Goal: Book appointment/travel/reservation

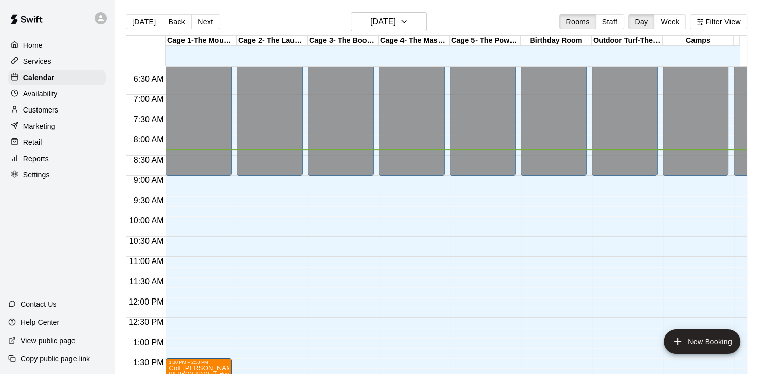
scroll to position [252, 0]
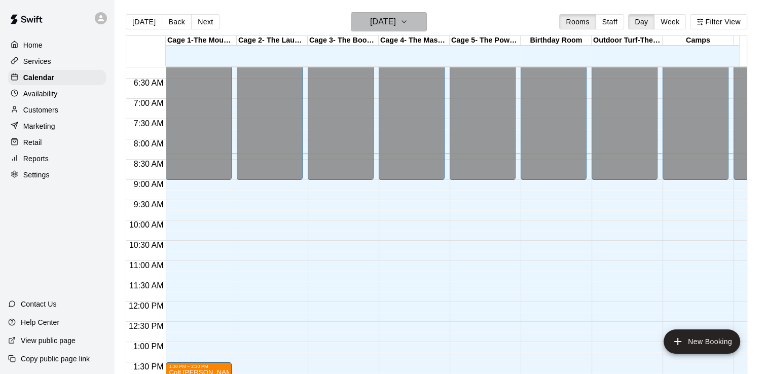
click at [408, 20] on icon "button" at bounding box center [404, 22] width 8 height 12
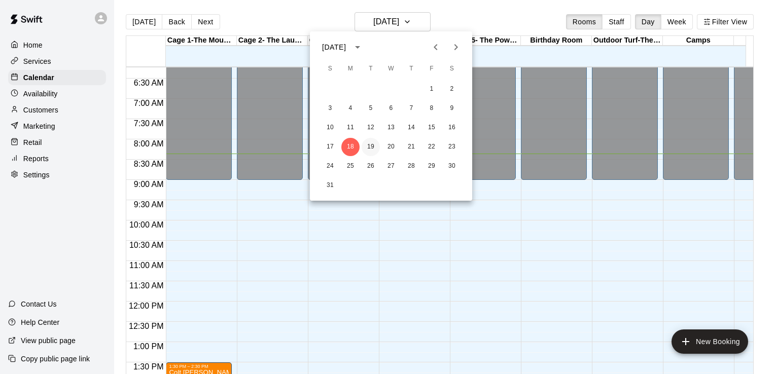
click at [369, 144] on button "19" at bounding box center [370, 147] width 18 height 18
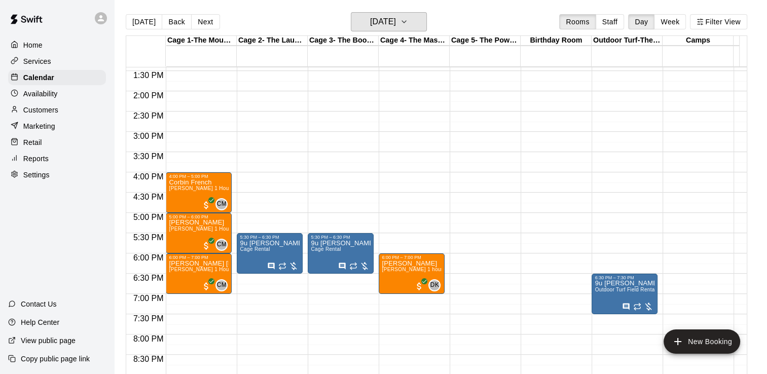
scroll to position [547, 0]
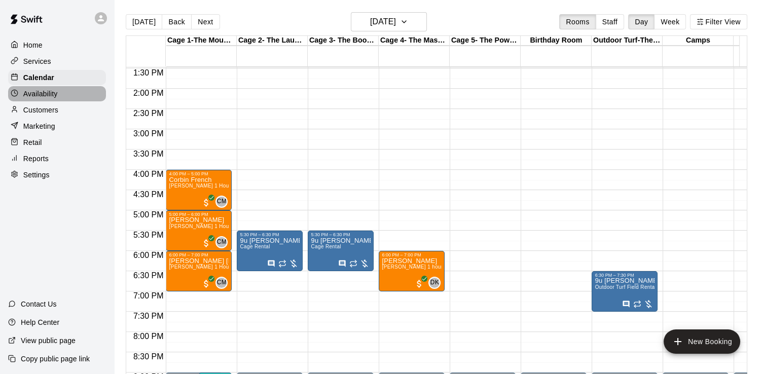
click at [55, 99] on p "Availability" at bounding box center [40, 94] width 34 height 10
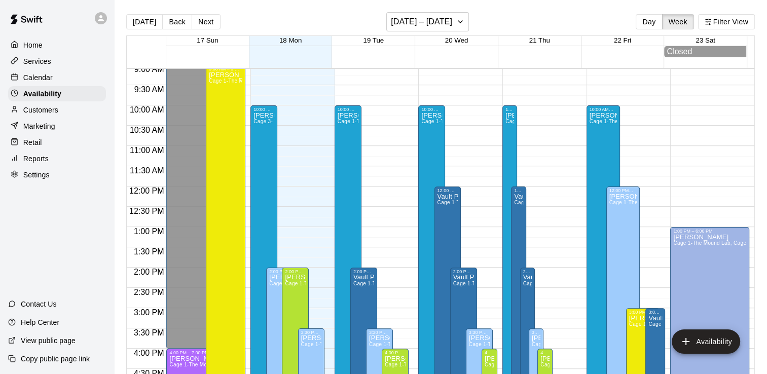
scroll to position [363, 0]
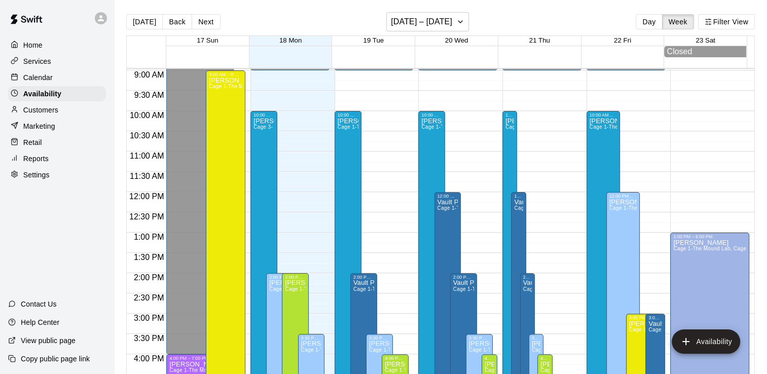
click at [39, 130] on p "Marketing" at bounding box center [39, 126] width 32 height 10
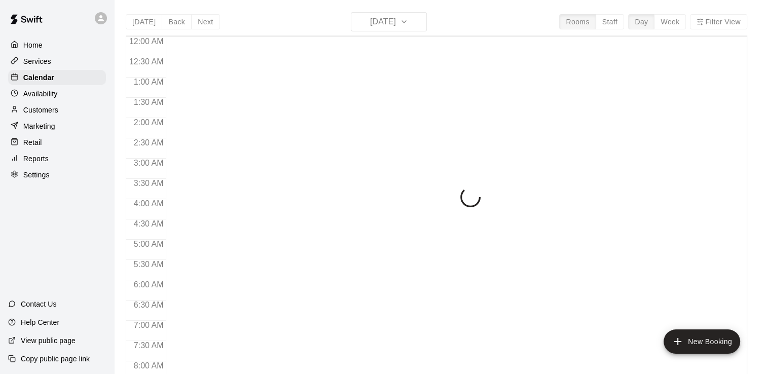
scroll to position [340, 0]
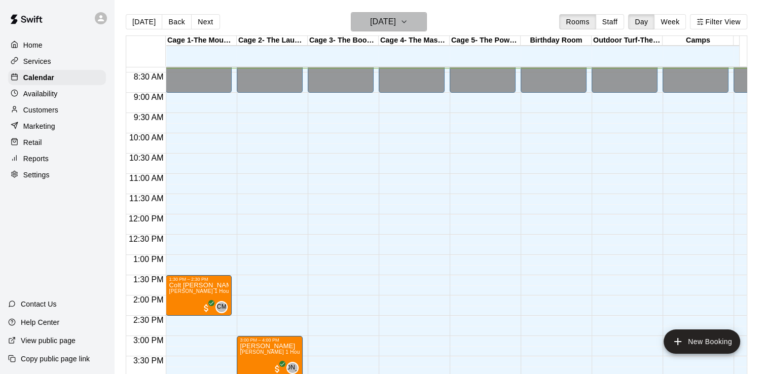
click at [408, 25] on icon "button" at bounding box center [404, 22] width 8 height 12
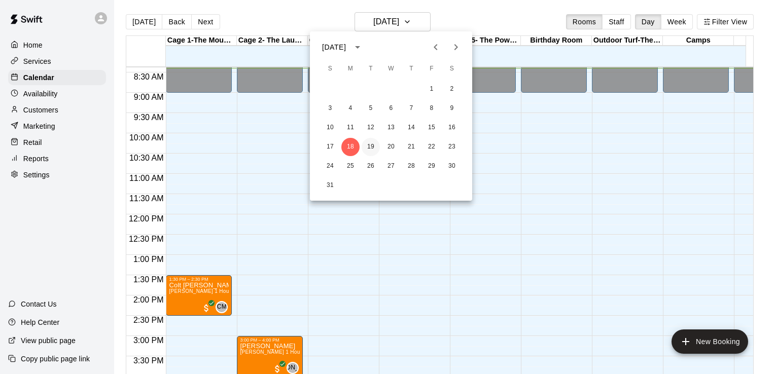
click at [371, 149] on button "19" at bounding box center [370, 147] width 18 height 18
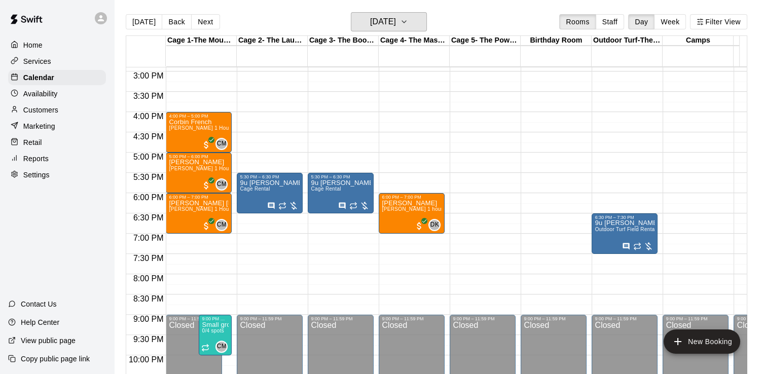
scroll to position [597, 0]
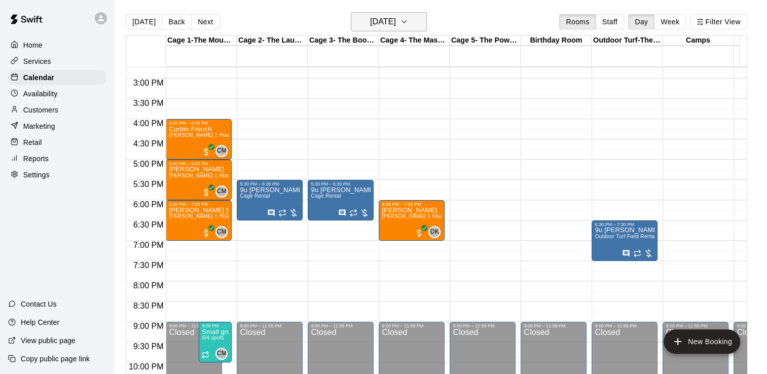
click at [408, 24] on icon "button" at bounding box center [404, 22] width 8 height 12
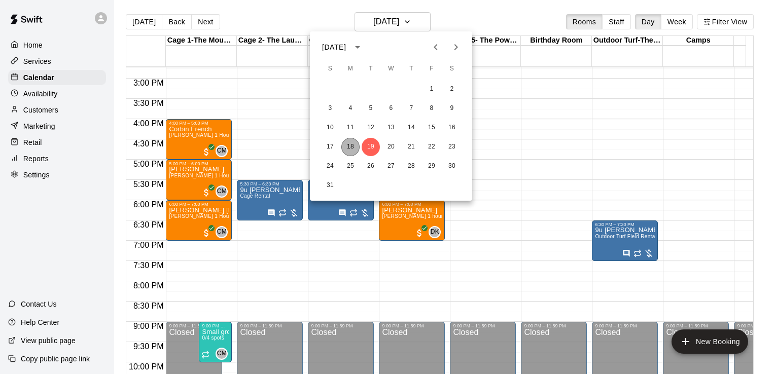
click at [347, 146] on button "18" at bounding box center [350, 147] width 18 height 18
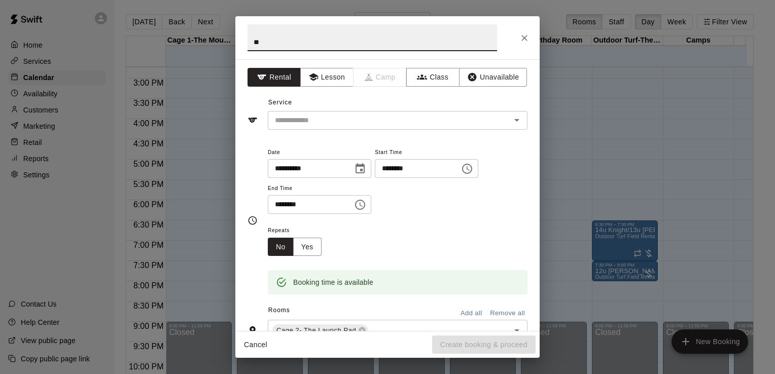
type input "*"
type input "**********"
click at [525, 37] on icon "Close" at bounding box center [524, 38] width 6 height 6
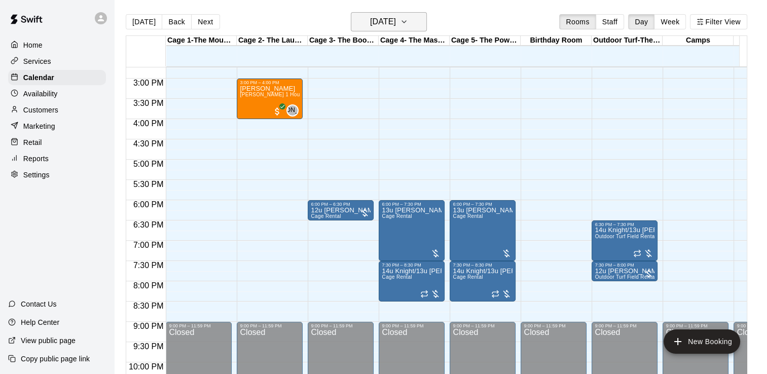
click at [396, 21] on h6 "[DATE]" at bounding box center [383, 22] width 26 height 14
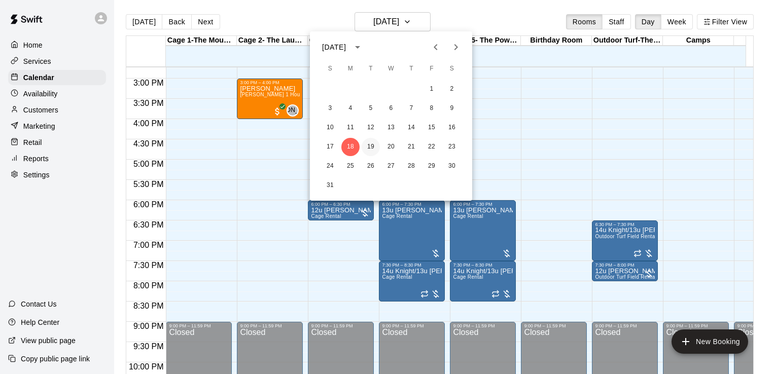
click at [369, 147] on button "19" at bounding box center [370, 147] width 18 height 18
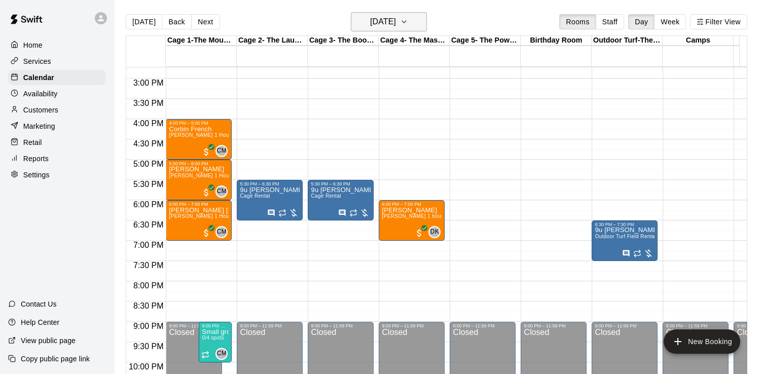
click at [396, 22] on h6 "[DATE]" at bounding box center [383, 22] width 26 height 14
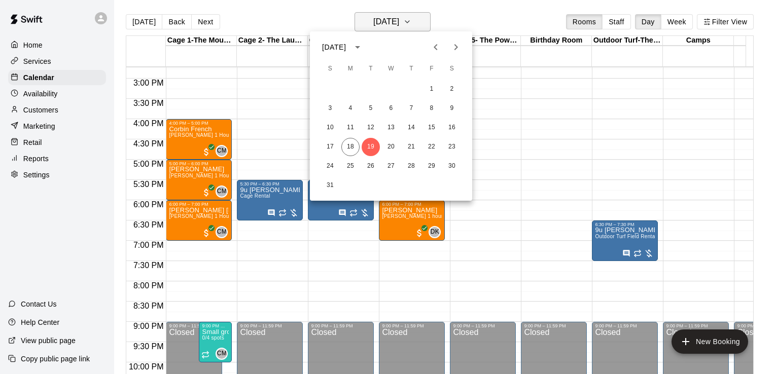
click at [410, 22] on div at bounding box center [387, 187] width 775 height 374
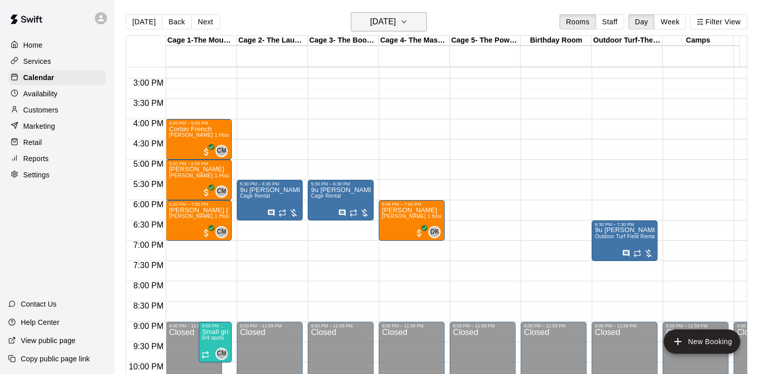
click at [396, 22] on h6 "[DATE]" at bounding box center [383, 22] width 26 height 14
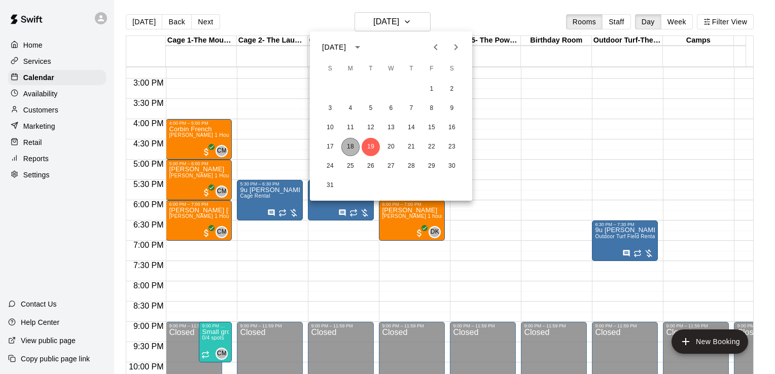
click at [351, 144] on button "18" at bounding box center [350, 147] width 18 height 18
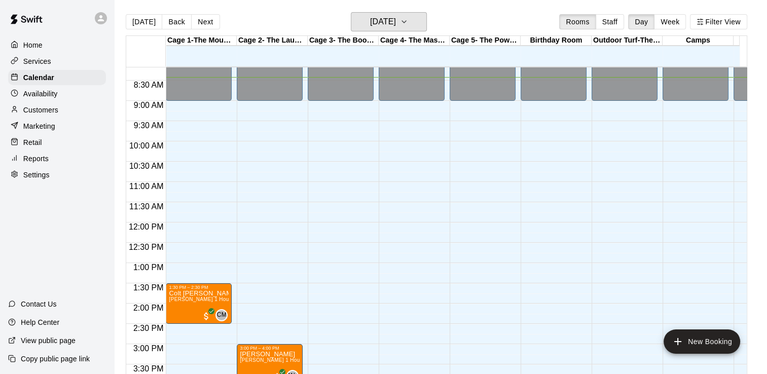
scroll to position [333, 0]
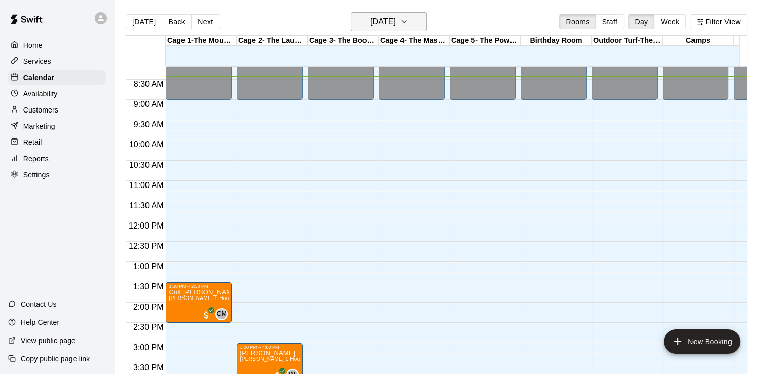
click at [408, 23] on icon "button" at bounding box center [404, 22] width 8 height 12
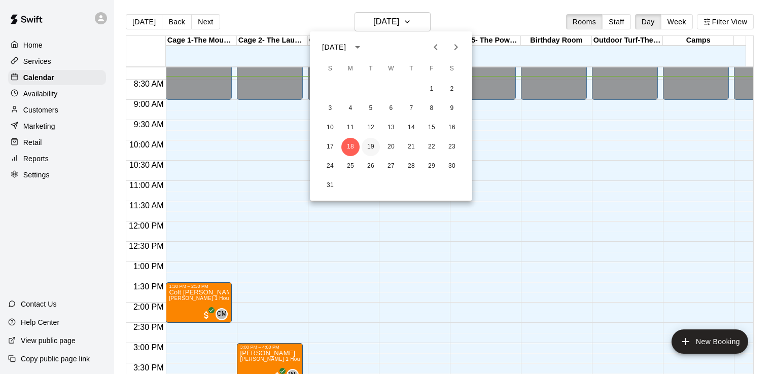
click at [367, 149] on button "19" at bounding box center [370, 147] width 18 height 18
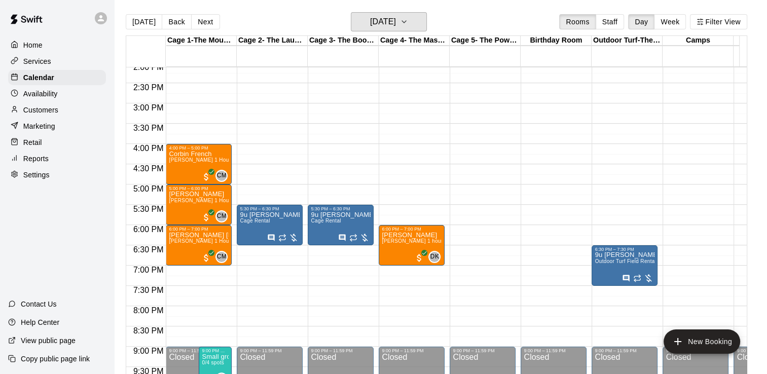
scroll to position [581, 0]
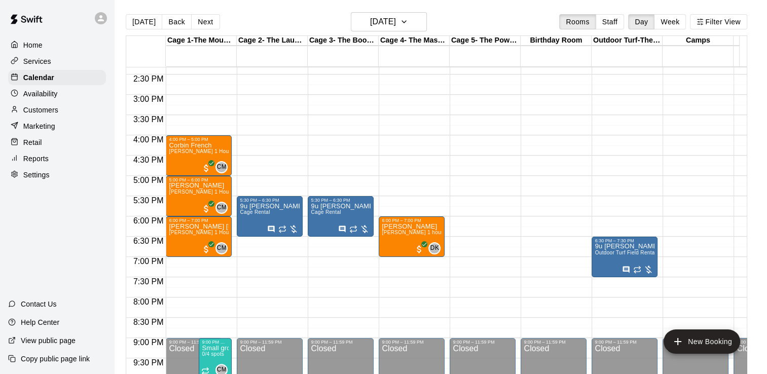
click at [35, 148] on p "Retail" at bounding box center [32, 142] width 19 height 10
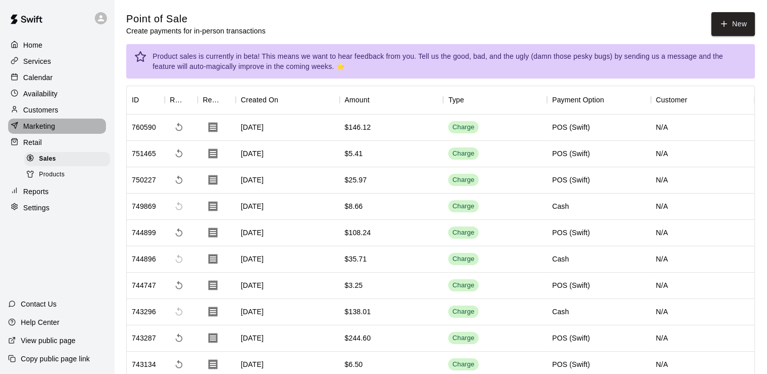
click at [42, 127] on p "Marketing" at bounding box center [39, 126] width 32 height 10
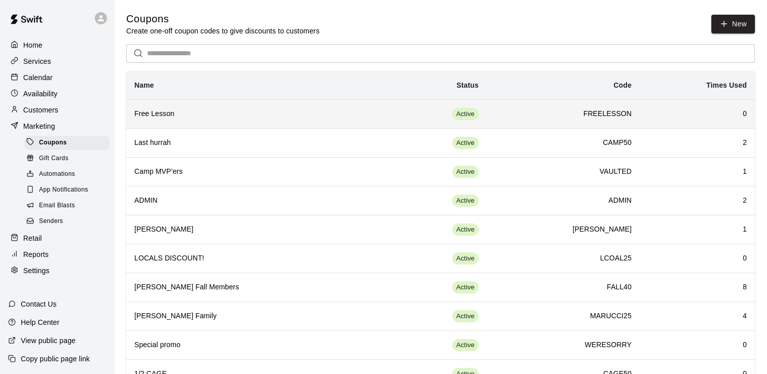
click at [163, 117] on h6 "Free Lesson" at bounding box center [251, 113] width 235 height 11
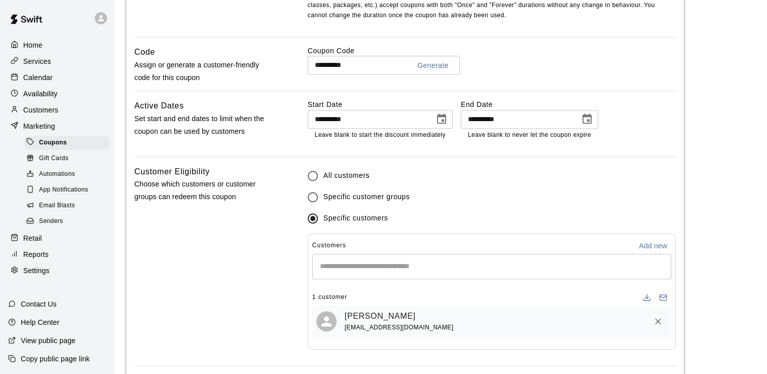
scroll to position [515, 0]
click at [363, 269] on input "Start typing to search customers..." at bounding box center [492, 268] width 350 height 10
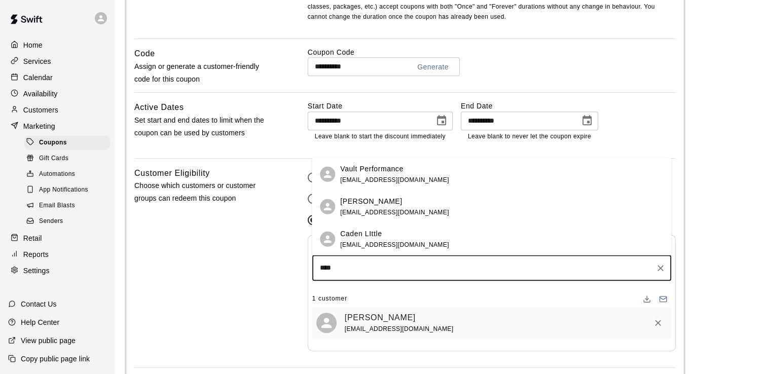
type input "*****"
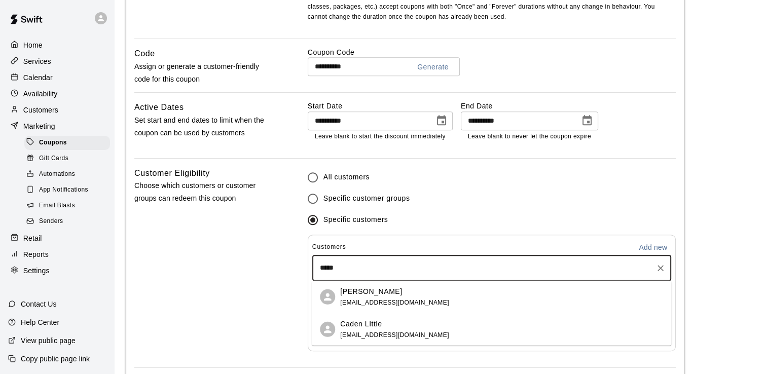
click at [365, 319] on p "Caden LIttle" at bounding box center [361, 323] width 42 height 11
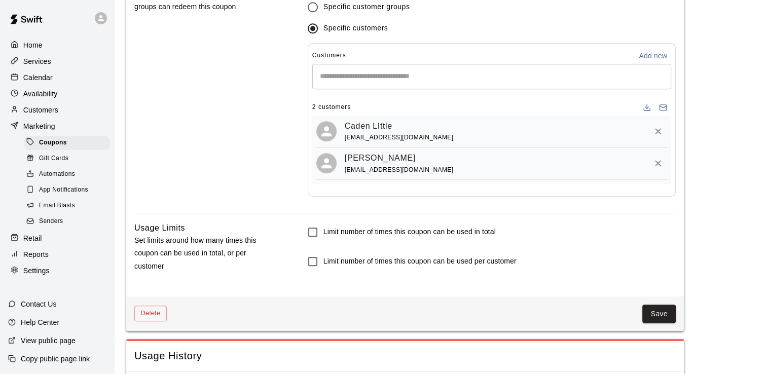
scroll to position [750, 0]
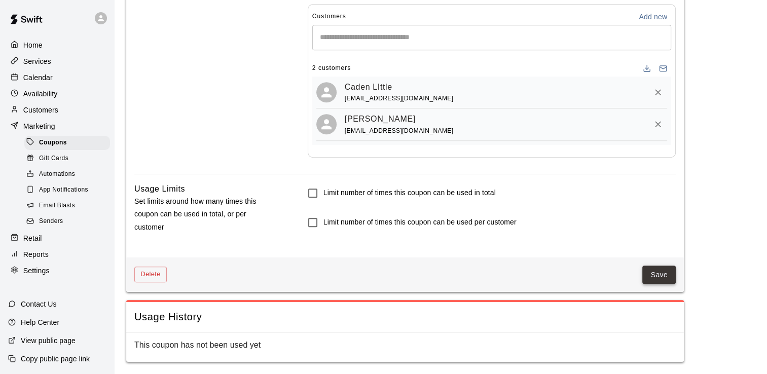
click at [660, 275] on button "Save" at bounding box center [658, 275] width 33 height 19
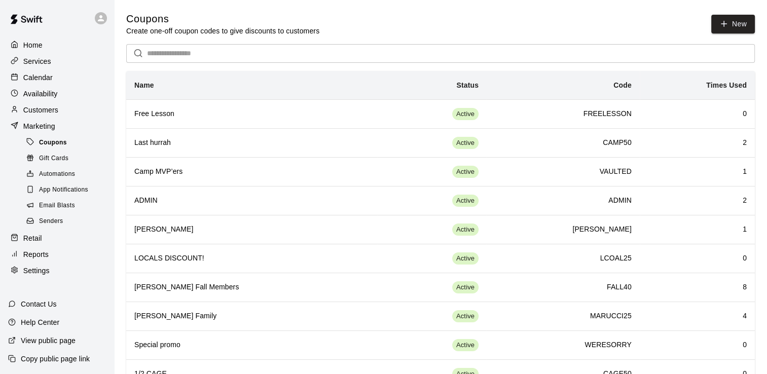
click at [53, 142] on div "Coupons" at bounding box center [67, 143] width 86 height 14
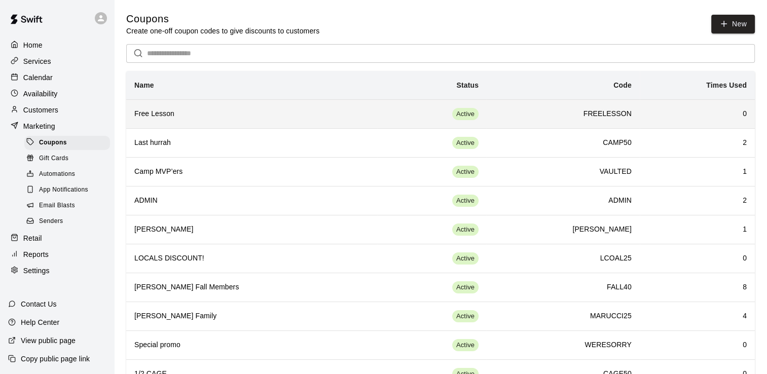
click at [142, 123] on th "Free Lesson" at bounding box center [251, 113] width 251 height 29
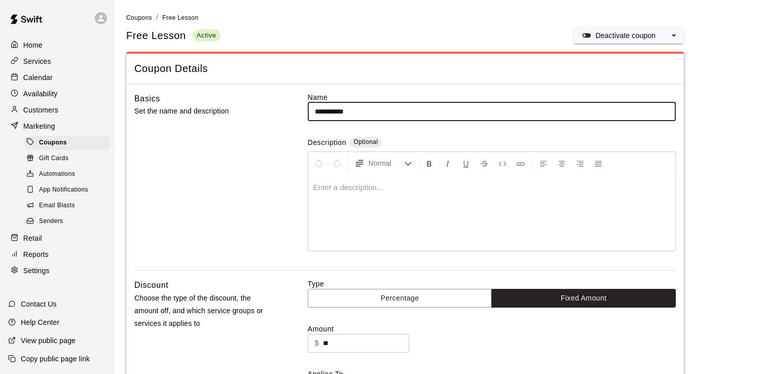
type input "**********"
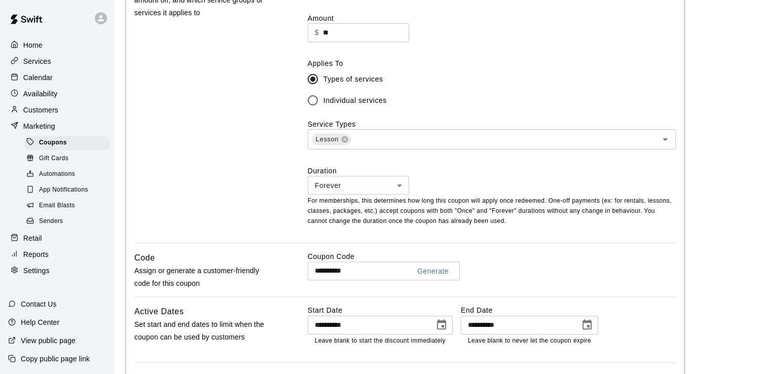
scroll to position [312, 0]
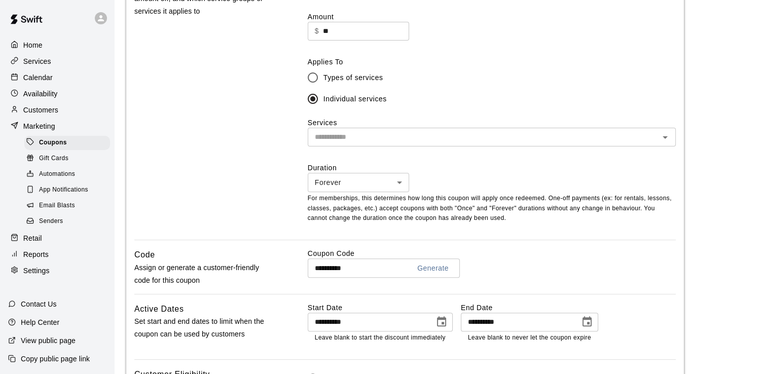
click at [330, 143] on input "text" at bounding box center [483, 137] width 345 height 13
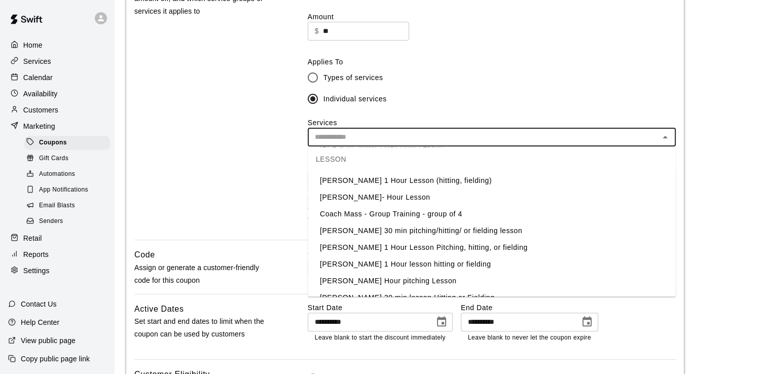
scroll to position [278, 0]
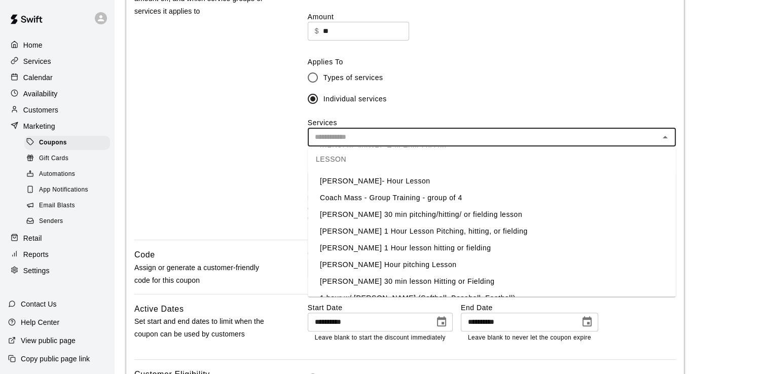
click at [395, 213] on li "[PERSON_NAME] 30 min pitching/hitting/ or fielding lesson" at bounding box center [492, 214] width 368 height 17
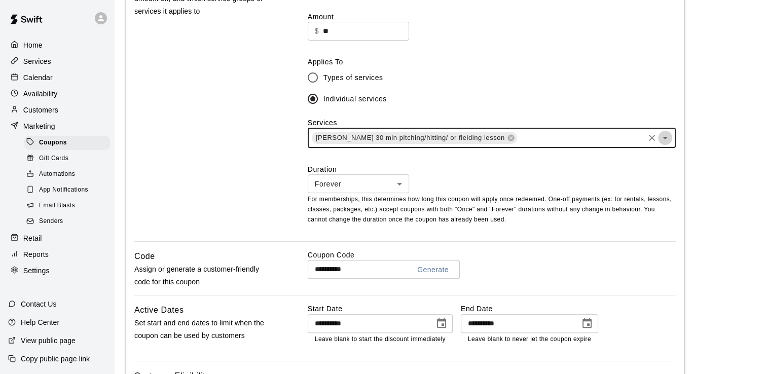
click at [668, 135] on icon "Open" at bounding box center [665, 138] width 12 height 12
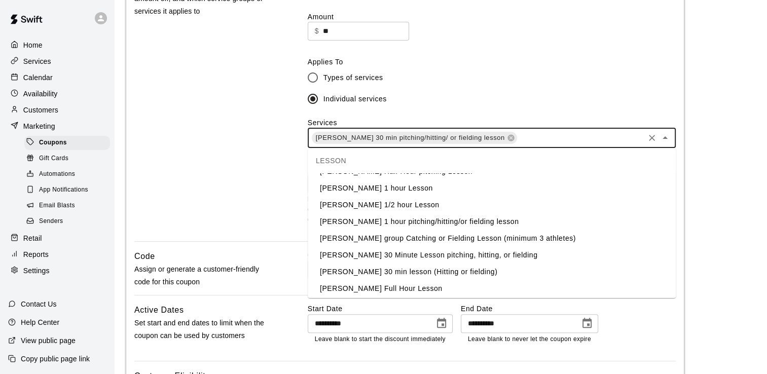
scroll to position [111, 0]
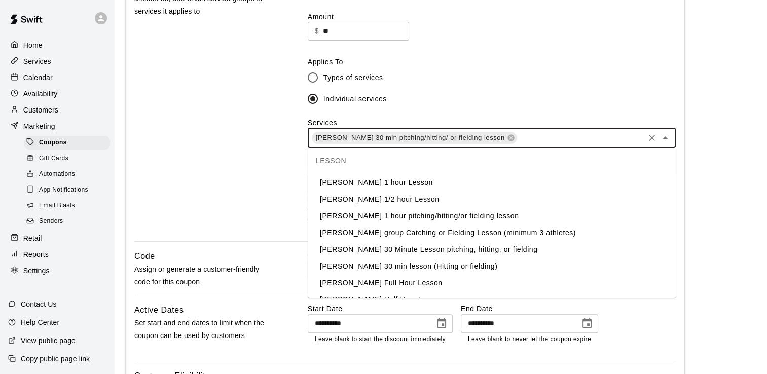
click at [511, 212] on li "[PERSON_NAME] 1 hour pitching/hitting/or fielding lesson" at bounding box center [492, 216] width 368 height 17
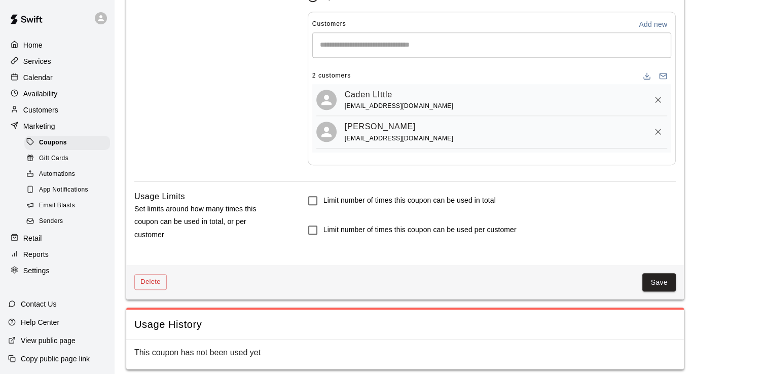
scroll to position [764, 0]
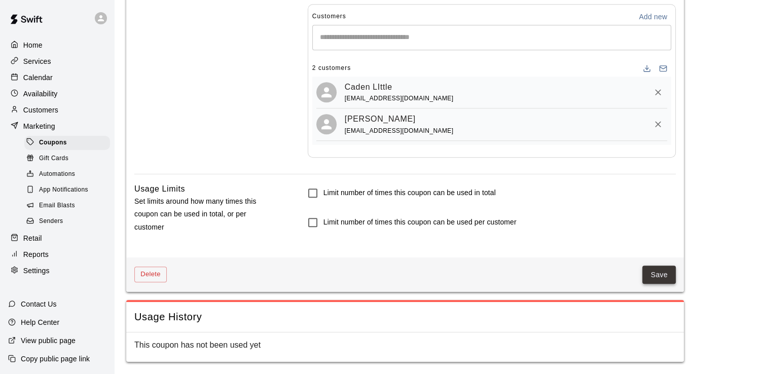
click at [655, 271] on button "Save" at bounding box center [658, 275] width 33 height 19
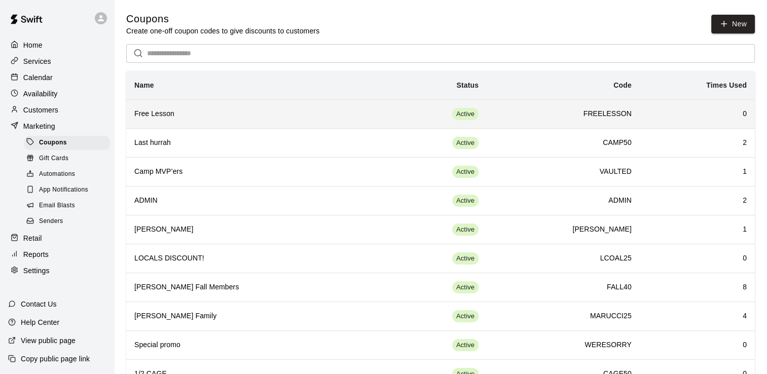
click at [145, 112] on h6 "Free Lesson" at bounding box center [251, 113] width 235 height 11
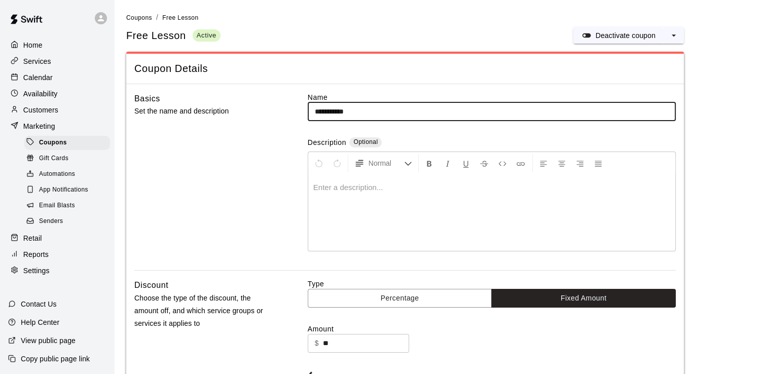
type input "**********"
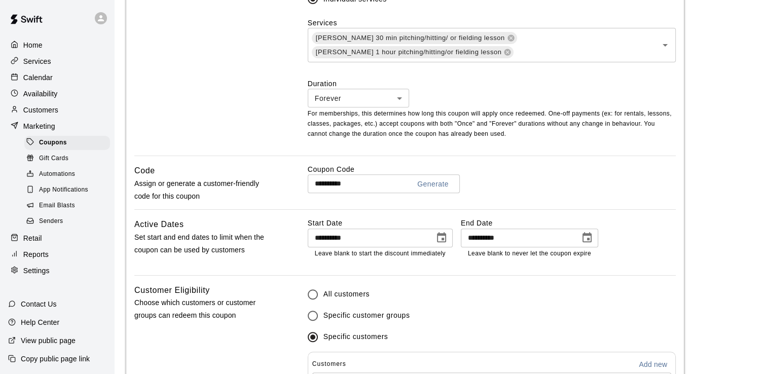
scroll to position [415, 0]
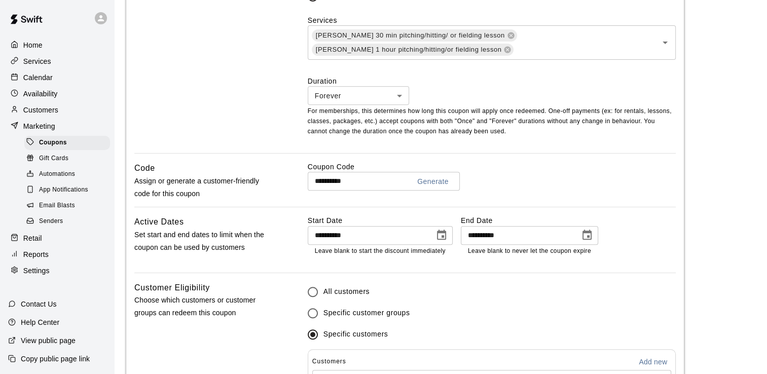
click at [440, 184] on button "Generate" at bounding box center [433, 181] width 40 height 19
click at [368, 183] on input "**********" at bounding box center [355, 181] width 94 height 19
drag, startPoint x: 369, startPoint y: 183, endPoint x: 288, endPoint y: 177, distance: 80.8
click at [288, 177] on div "**********" at bounding box center [404, 184] width 541 height 45
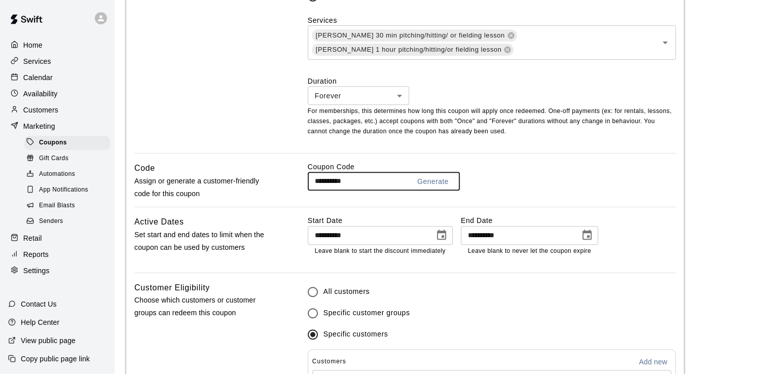
type input "**********"
click at [445, 234] on icon "Choose date, selected date is Aug 18, 2025" at bounding box center [441, 235] width 12 height 12
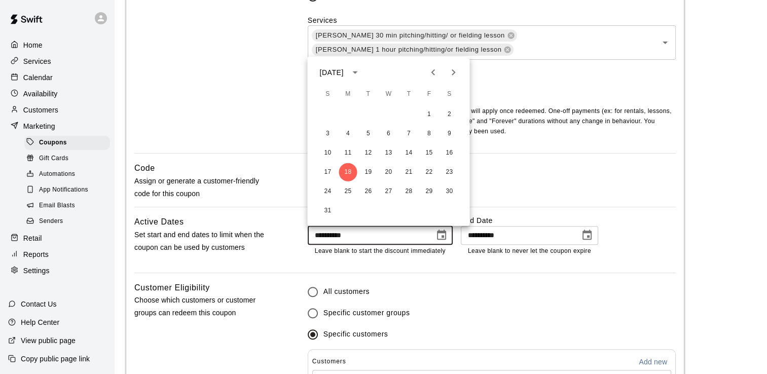
click at [393, 236] on input "**********" at bounding box center [368, 235] width 120 height 19
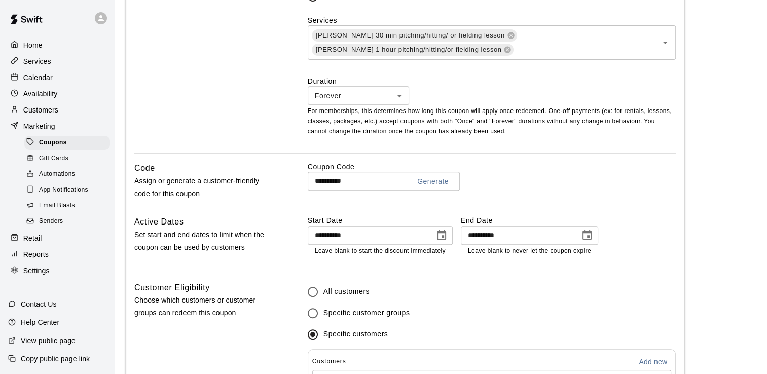
click at [357, 246] on p "Leave blank to start the discount immediately" at bounding box center [380, 251] width 131 height 10
click at [357, 238] on input "**********" at bounding box center [368, 235] width 120 height 19
click at [363, 235] on input "**********" at bounding box center [368, 235] width 120 height 19
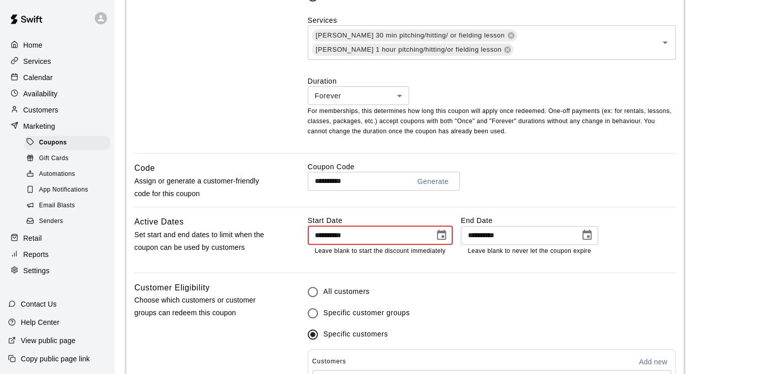
click at [363, 235] on input "**********" at bounding box center [368, 235] width 120 height 19
drag, startPoint x: 363, startPoint y: 235, endPoint x: 298, endPoint y: 235, distance: 64.9
click at [298, 235] on div "**********" at bounding box center [404, 243] width 541 height 57
type input "**********"
click at [599, 284] on div "All customers Specific customer groups Specific customers" at bounding box center [492, 313] width 368 height 64
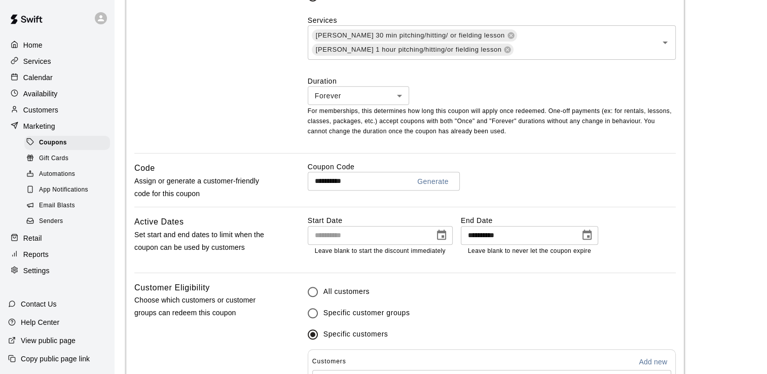
click at [590, 234] on icon "Choose date, selected date is Aug 25, 2025" at bounding box center [587, 235] width 9 height 10
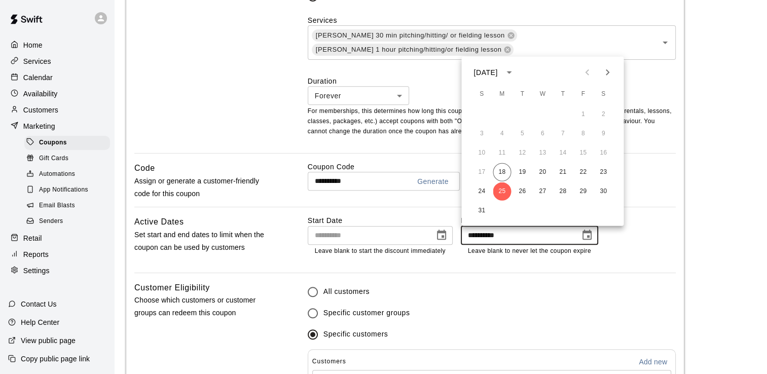
click at [607, 71] on icon "Next month" at bounding box center [608, 72] width 4 height 6
click at [499, 193] on button "29" at bounding box center [502, 192] width 18 height 18
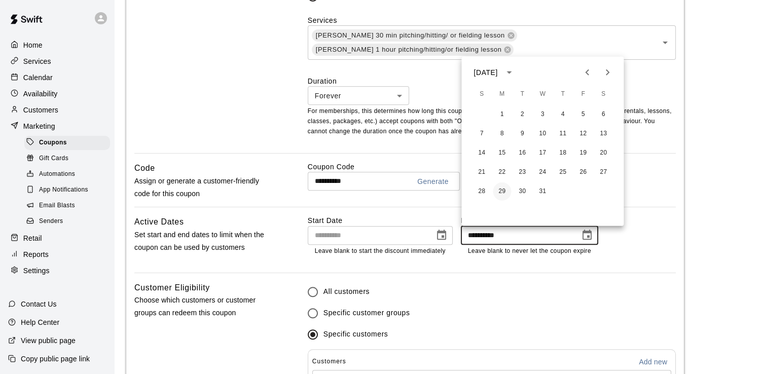
type input "**********"
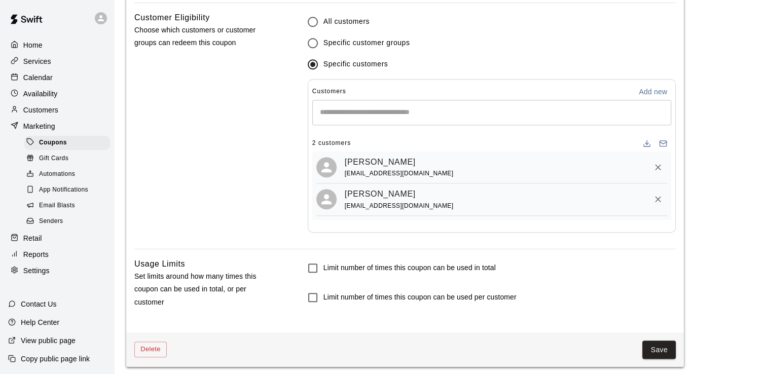
scroll to position [764, 0]
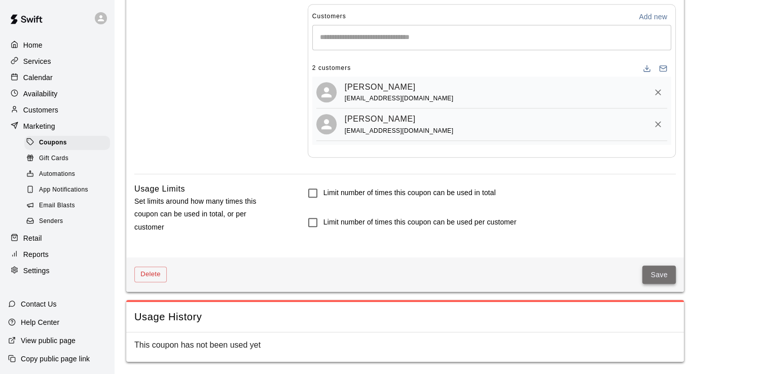
click at [654, 269] on button "Save" at bounding box center [658, 275] width 33 height 19
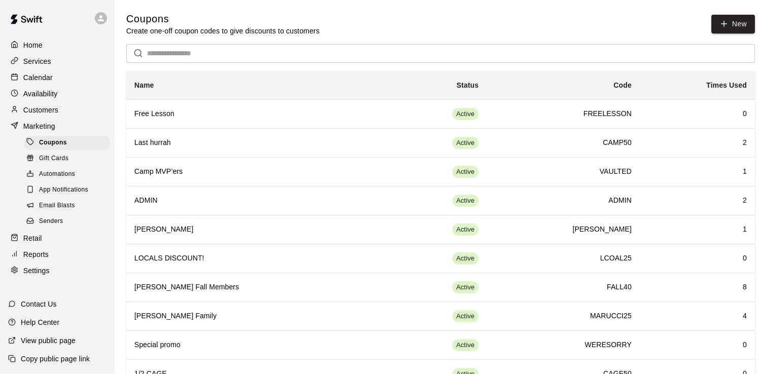
click at [41, 101] on div "Availability" at bounding box center [57, 93] width 98 height 15
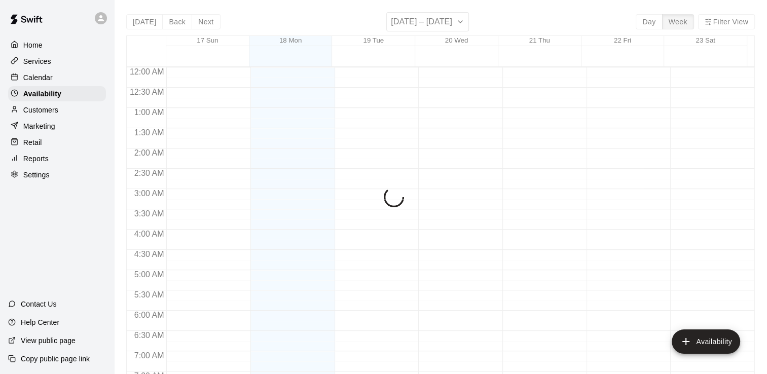
scroll to position [347, 0]
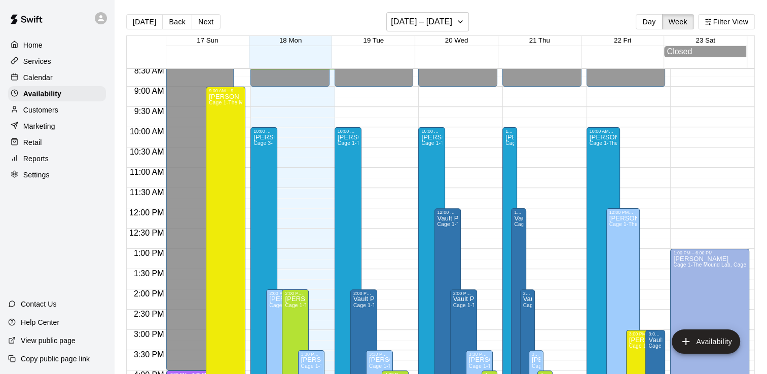
click at [34, 78] on p "Calendar" at bounding box center [37, 77] width 29 height 10
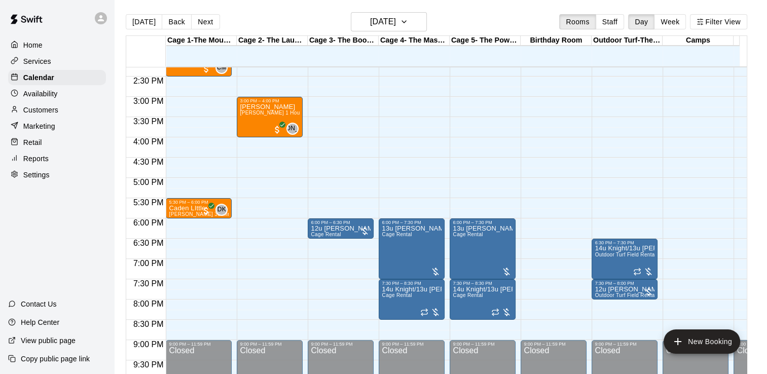
scroll to position [573, 0]
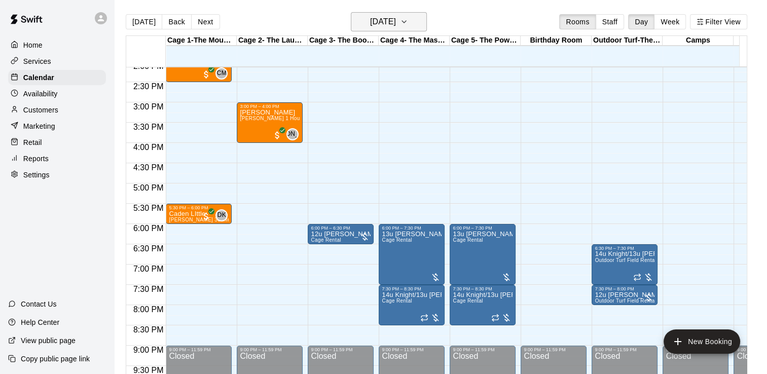
click at [408, 24] on icon "button" at bounding box center [404, 22] width 8 height 12
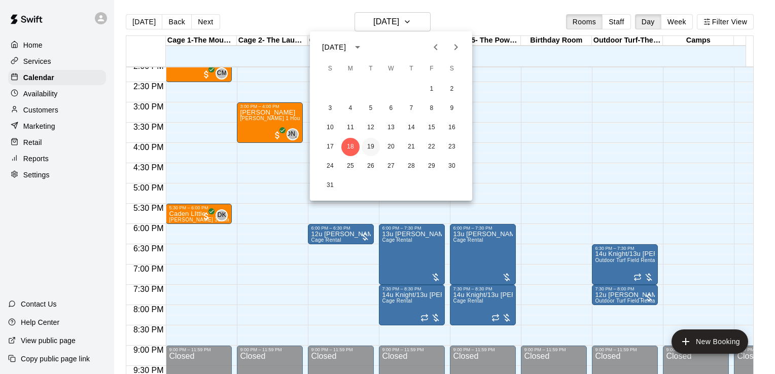
click at [371, 149] on button "19" at bounding box center [370, 147] width 18 height 18
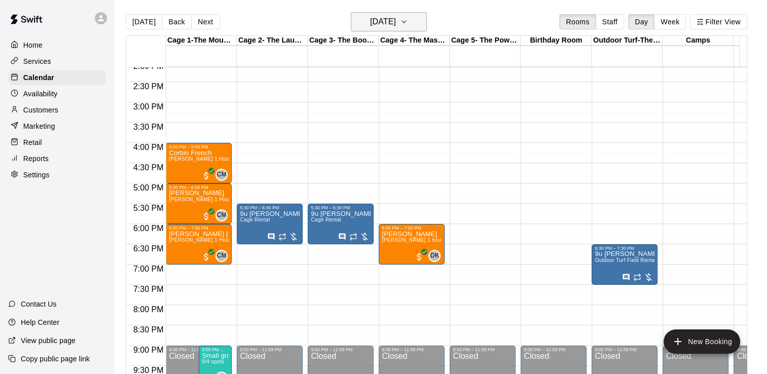
click at [427, 20] on button "[DATE]" at bounding box center [389, 21] width 76 height 19
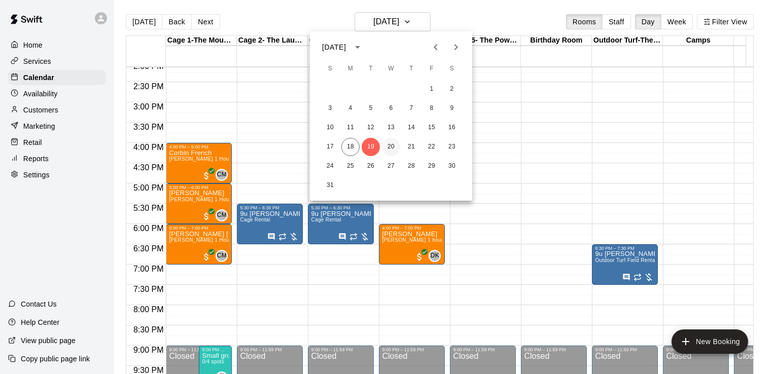
click at [391, 146] on button "20" at bounding box center [391, 147] width 18 height 18
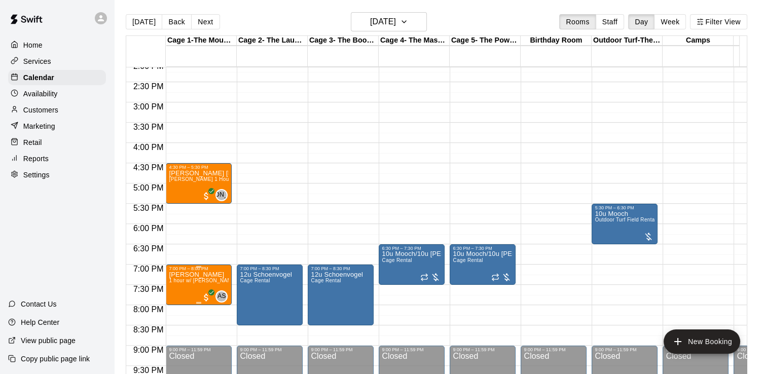
click at [191, 275] on p "[PERSON_NAME]" at bounding box center [199, 275] width 60 height 0
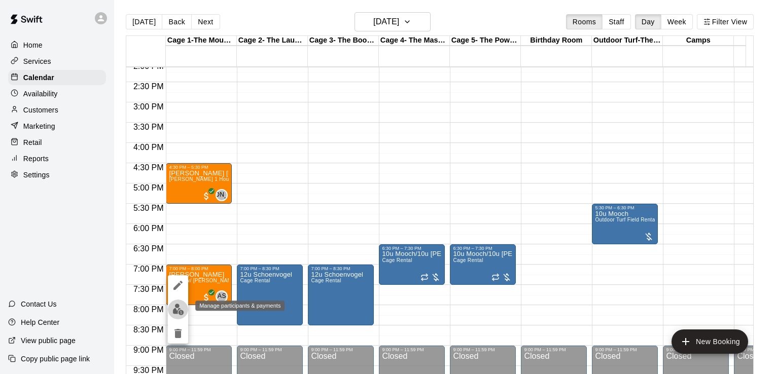
click at [175, 306] on img "edit" at bounding box center [178, 310] width 12 height 12
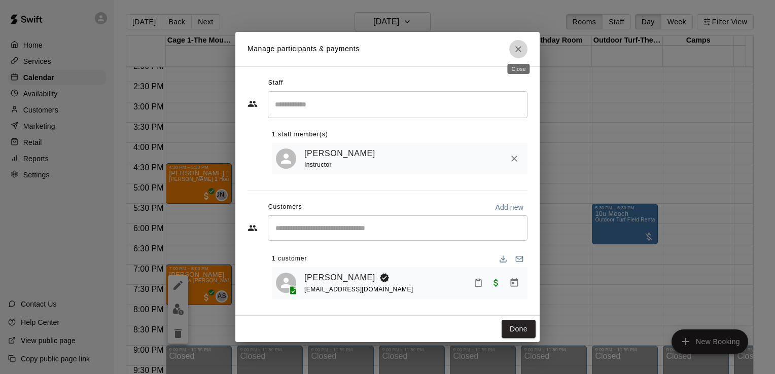
click at [518, 44] on icon "Close" at bounding box center [518, 49] width 10 height 10
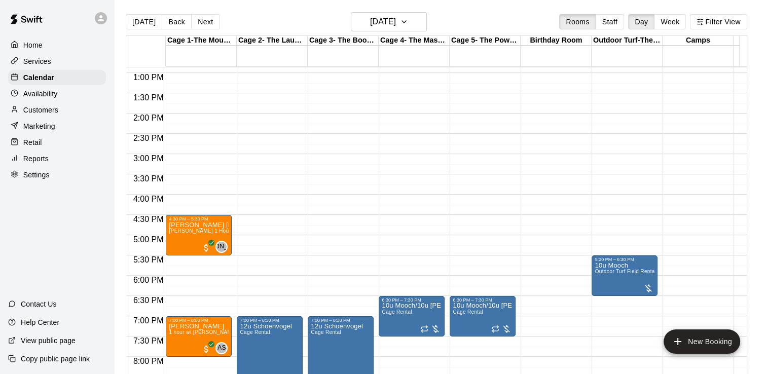
scroll to position [618, 0]
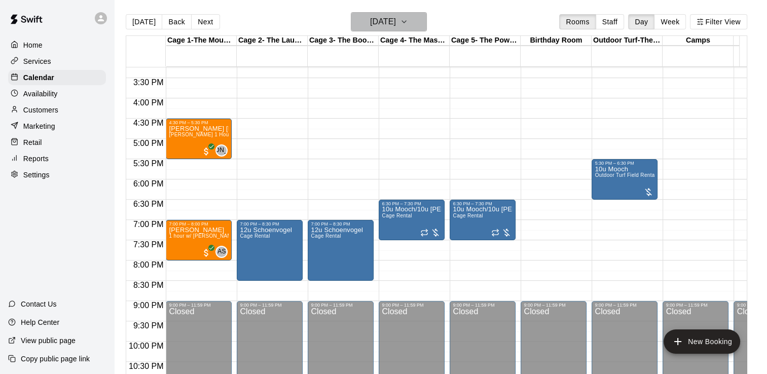
click at [408, 25] on icon "button" at bounding box center [404, 22] width 8 height 12
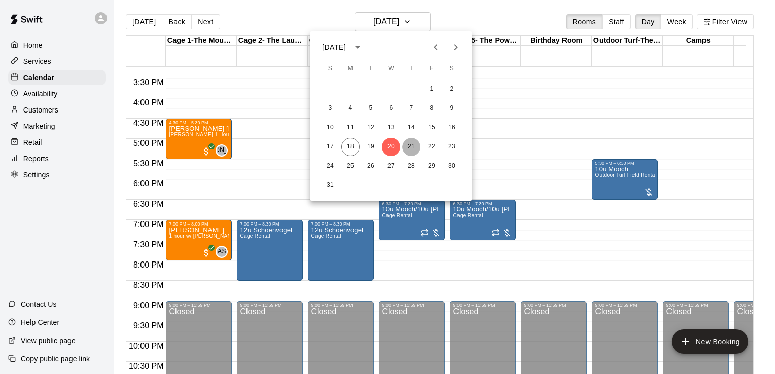
click at [412, 149] on button "21" at bounding box center [411, 147] width 18 height 18
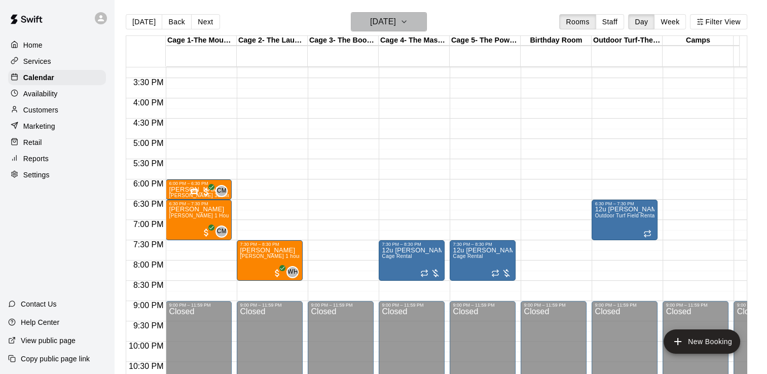
click at [408, 18] on icon "button" at bounding box center [404, 22] width 8 height 12
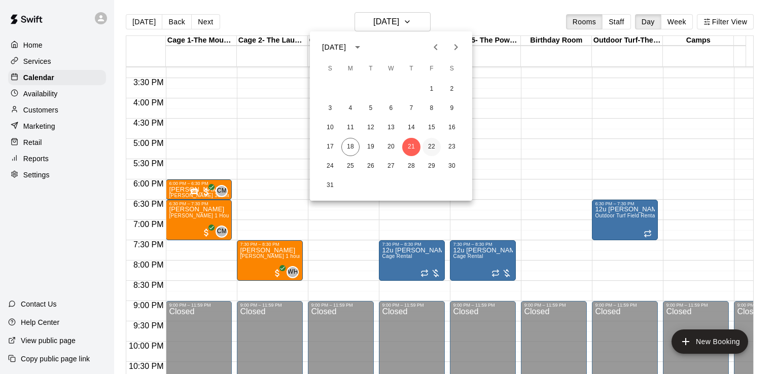
click at [430, 142] on button "22" at bounding box center [431, 147] width 18 height 18
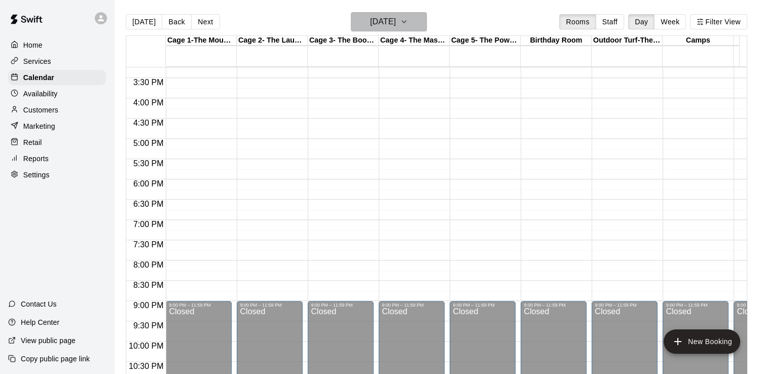
click at [408, 19] on icon "button" at bounding box center [404, 22] width 8 height 12
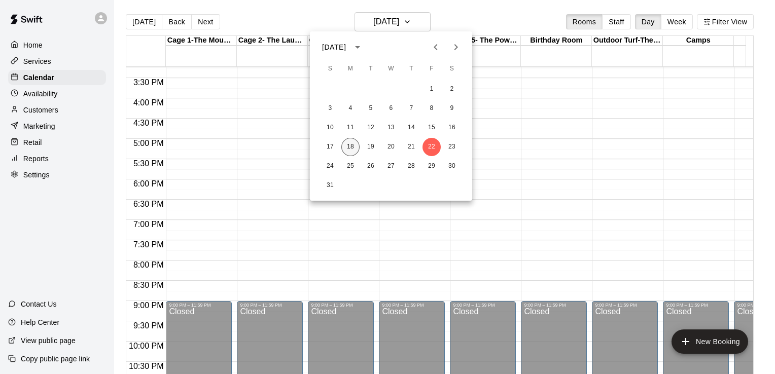
click at [352, 147] on button "18" at bounding box center [350, 147] width 18 height 18
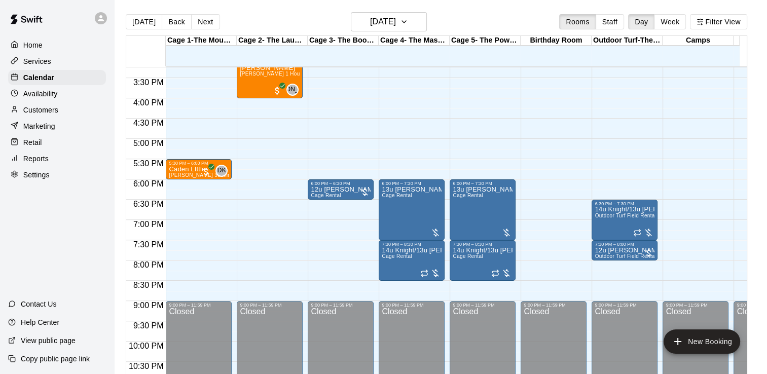
click at [54, 94] on p "Availability" at bounding box center [40, 94] width 34 height 10
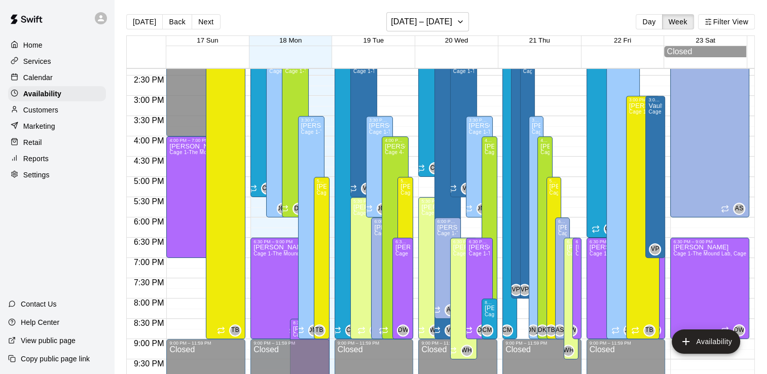
scroll to position [578, 0]
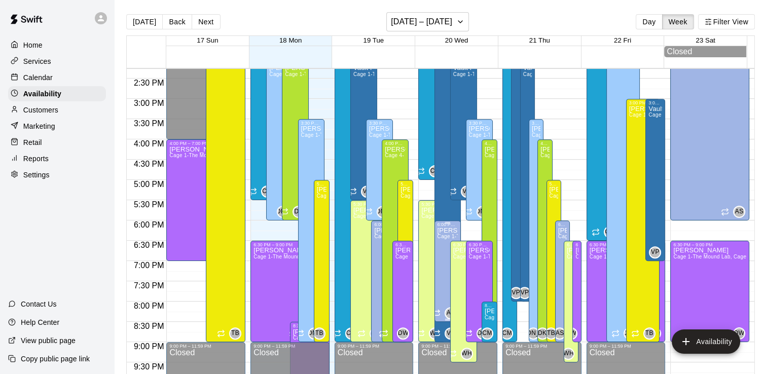
click at [442, 226] on div "6:00 PM – 8:30 PM" at bounding box center [448, 224] width 21 height 5
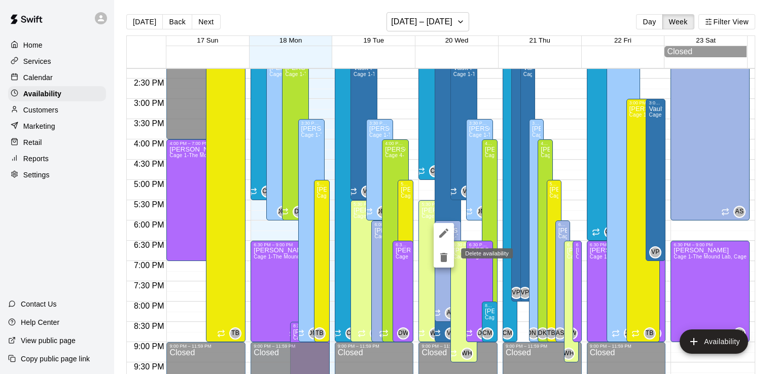
click at [443, 258] on icon "delete" at bounding box center [443, 257] width 7 height 9
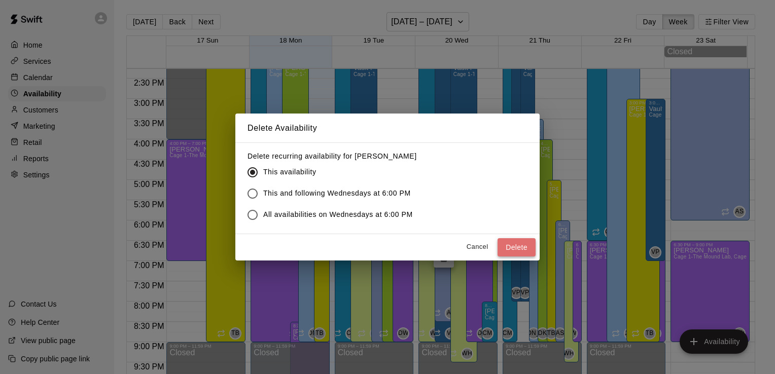
click at [515, 240] on button "Delete" at bounding box center [516, 247] width 38 height 19
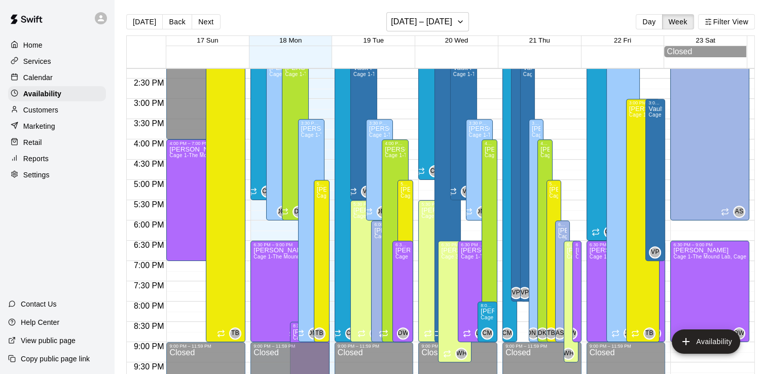
scroll to position [351, 0]
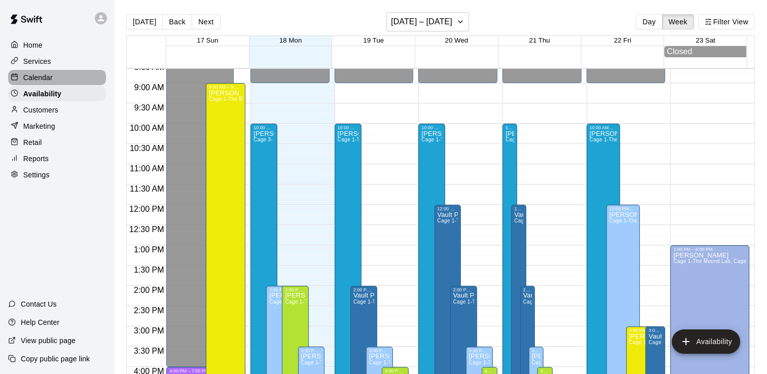
click at [39, 81] on p "Calendar" at bounding box center [37, 77] width 29 height 10
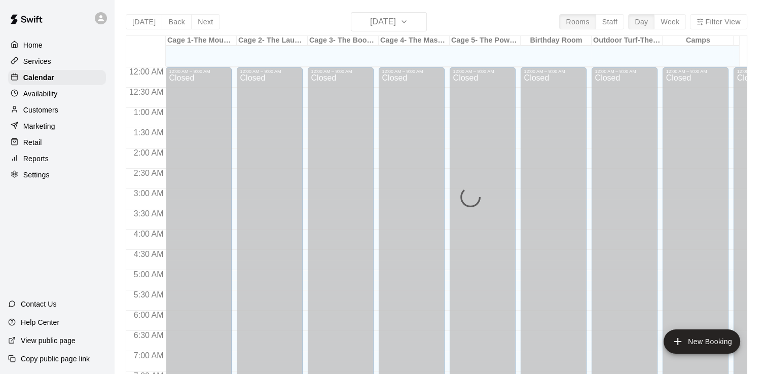
scroll to position [350, 0]
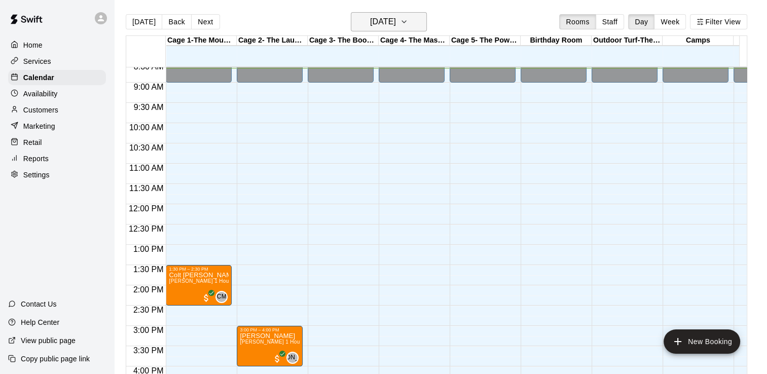
click at [416, 19] on button "[DATE]" at bounding box center [389, 21] width 76 height 19
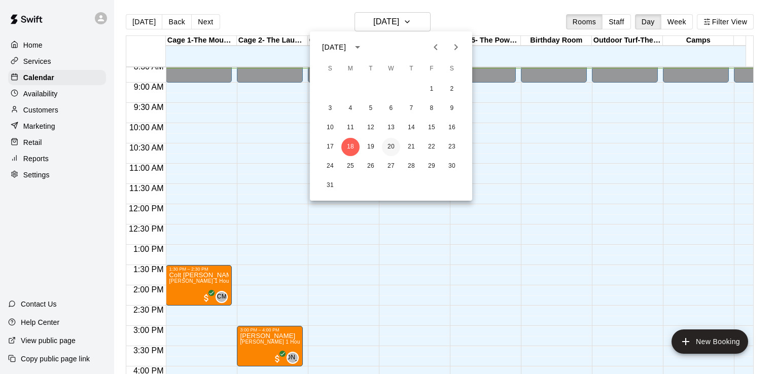
click at [385, 149] on button "20" at bounding box center [391, 147] width 18 height 18
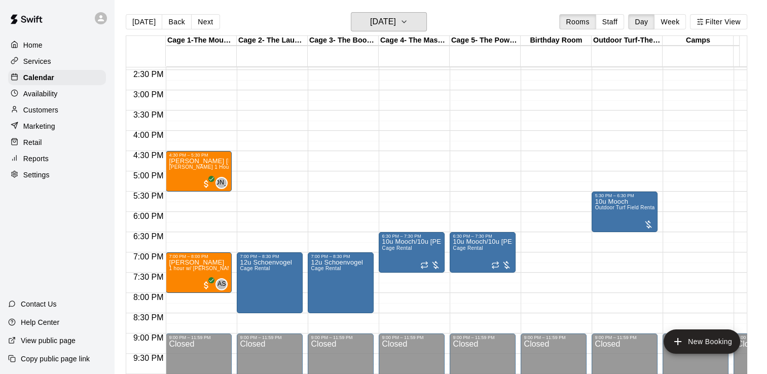
scroll to position [590, 0]
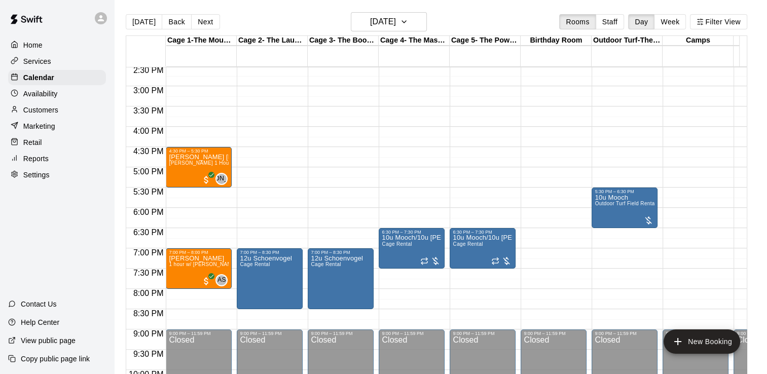
click at [39, 111] on p "Customers" at bounding box center [40, 110] width 35 height 10
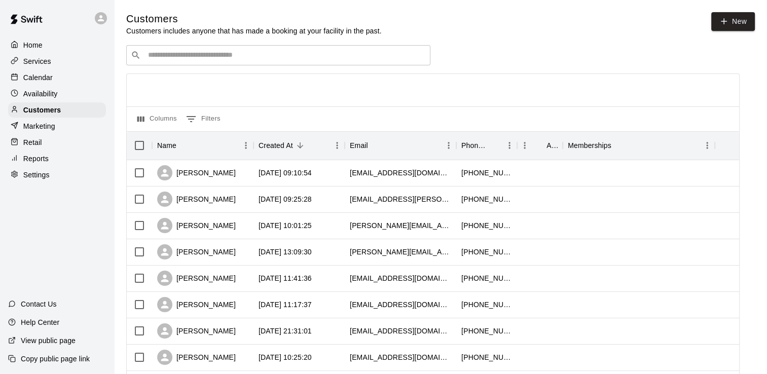
click at [160, 58] on input "Search customers by name or email" at bounding box center [285, 55] width 281 height 10
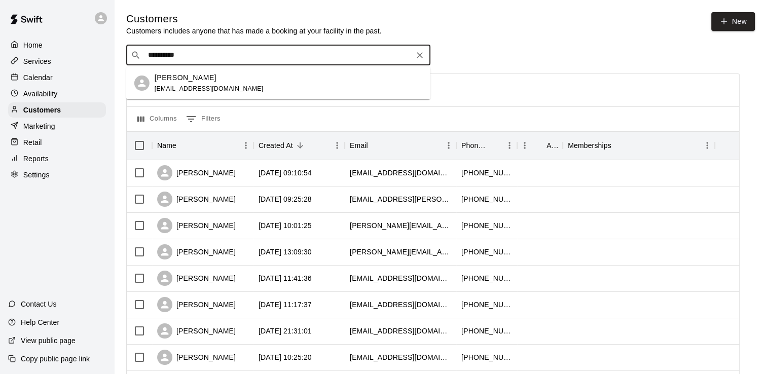
type input "**********"
click at [178, 76] on p "[PERSON_NAME]" at bounding box center [186, 77] width 62 height 11
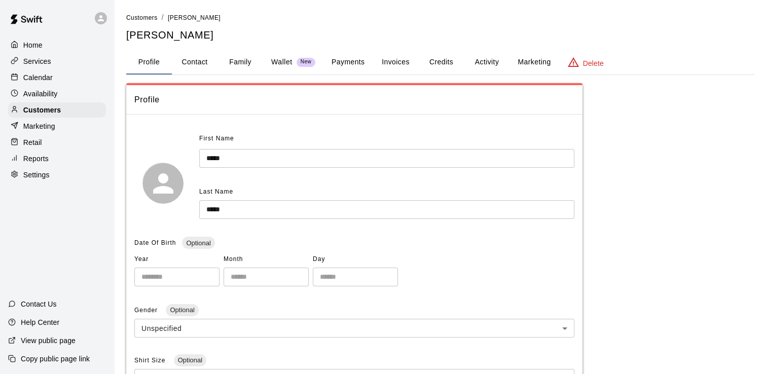
click at [191, 63] on button "Contact" at bounding box center [195, 62] width 46 height 24
select select "**"
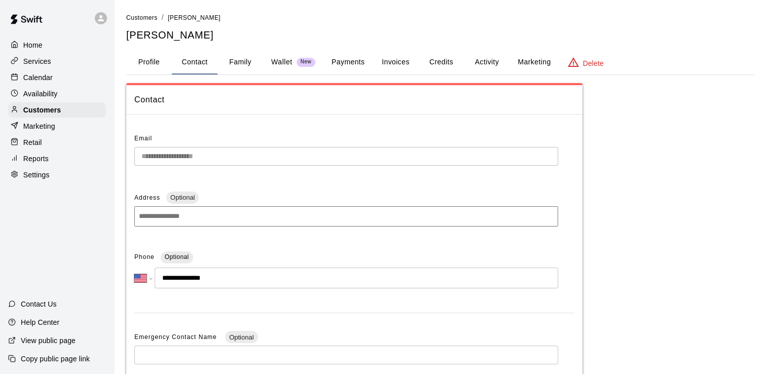
click at [37, 83] on p "Calendar" at bounding box center [37, 77] width 29 height 10
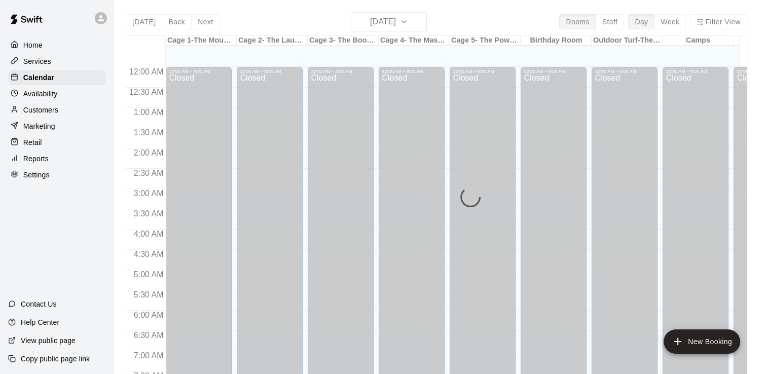
scroll to position [353, 0]
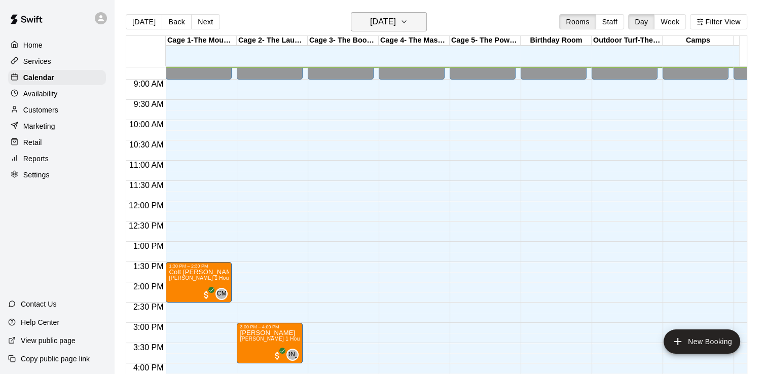
click at [396, 18] on h6 "[DATE]" at bounding box center [383, 22] width 26 height 14
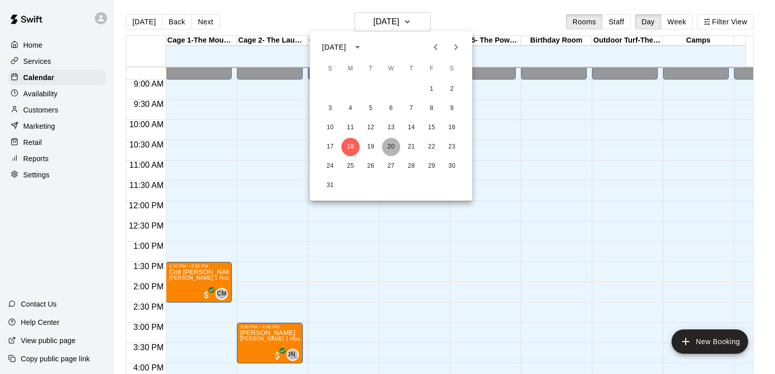
click at [395, 145] on button "20" at bounding box center [391, 147] width 18 height 18
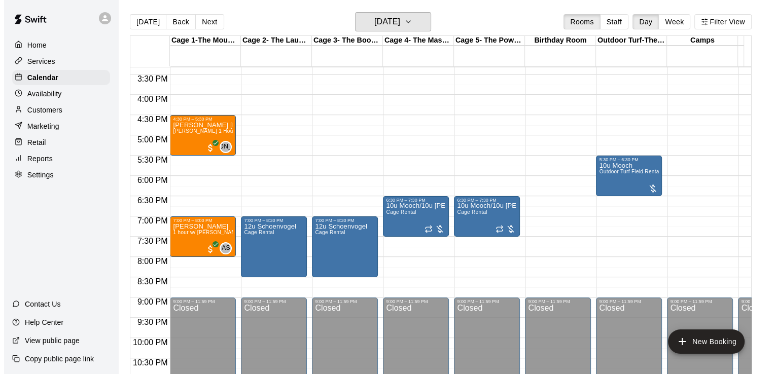
scroll to position [625, 0]
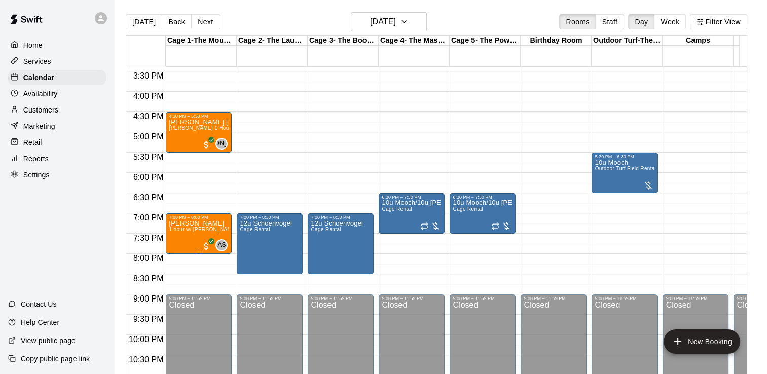
click at [223, 232] on span "1 hour w/ [PERSON_NAME] (Softball, Baseball, Football)" at bounding box center [238, 230] width 138 height 6
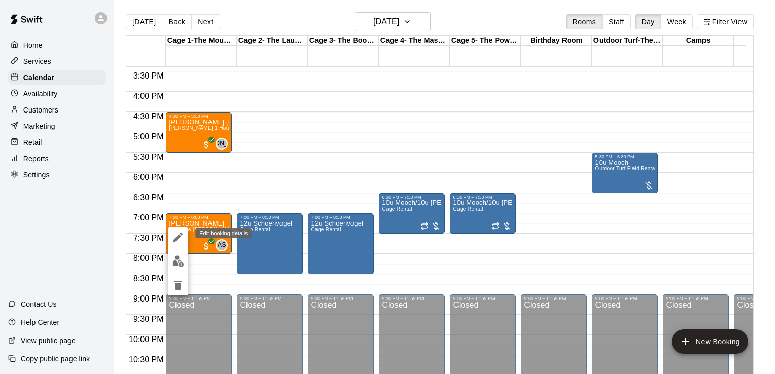
click at [175, 236] on icon "edit" at bounding box center [178, 237] width 12 height 12
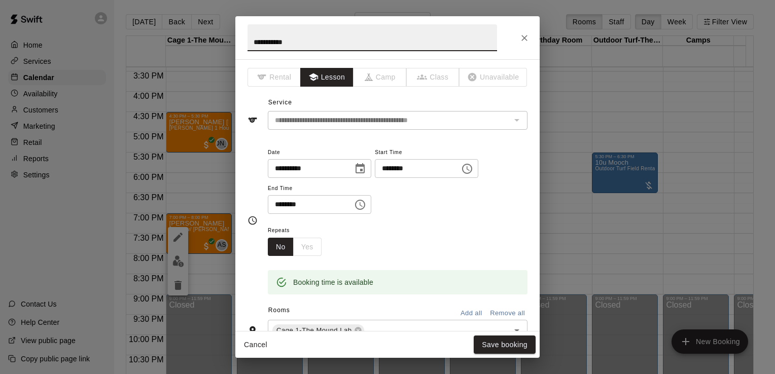
click at [365, 169] on icon "Choose date, selected date is Aug 20, 2025" at bounding box center [359, 168] width 9 height 10
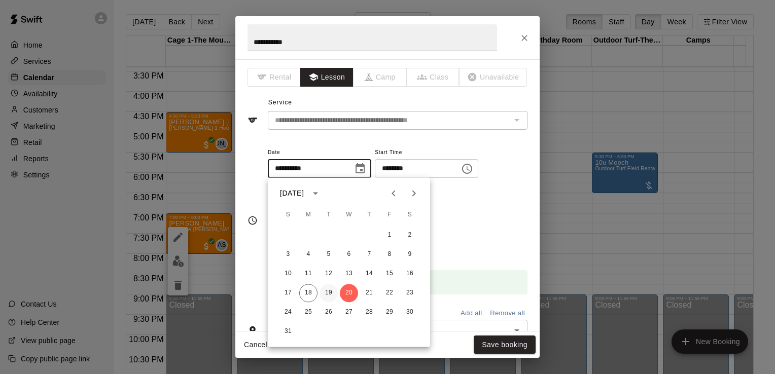
click at [329, 290] on button "19" at bounding box center [328, 293] width 18 height 18
type input "**********"
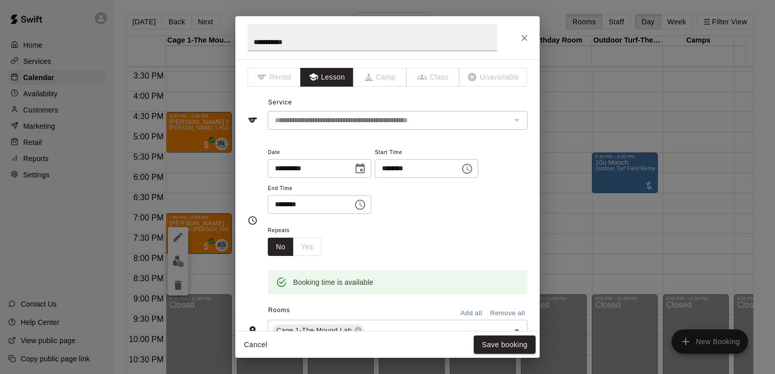
click at [477, 171] on div "******** ​" at bounding box center [426, 168] width 103 height 19
click at [473, 169] on icon "Choose time, selected time is 7:00 PM" at bounding box center [467, 169] width 12 height 12
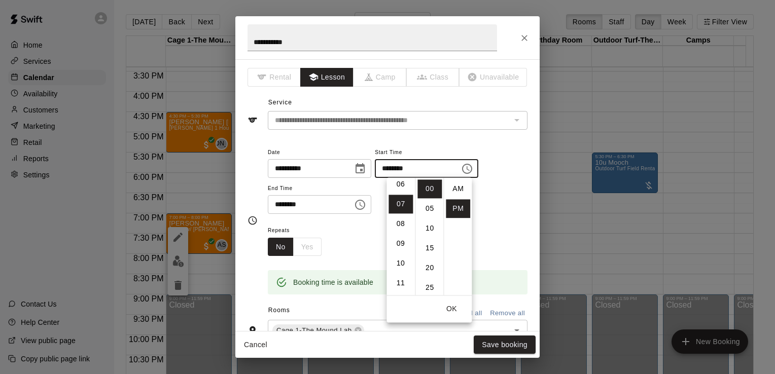
scroll to position [108, 0]
click at [399, 197] on li "06" at bounding box center [400, 199] width 24 height 19
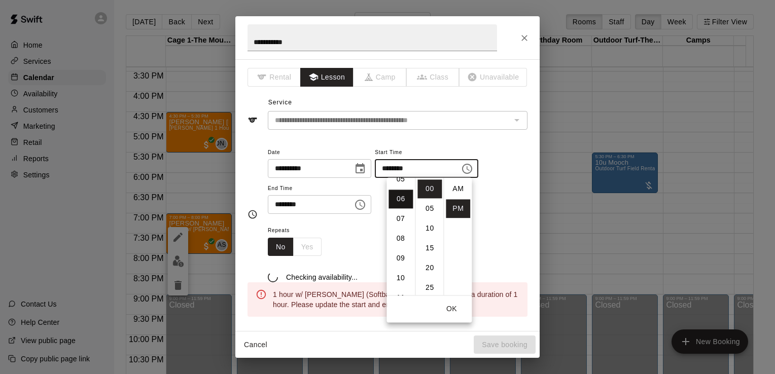
scroll to position [119, 0]
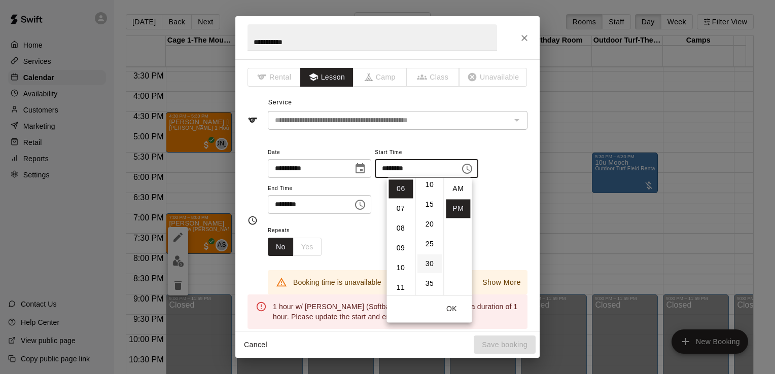
click at [432, 262] on li "30" at bounding box center [429, 264] width 24 height 19
type input "********"
click at [366, 206] on icon "Choose time, selected time is 8:00 PM" at bounding box center [360, 205] width 12 height 12
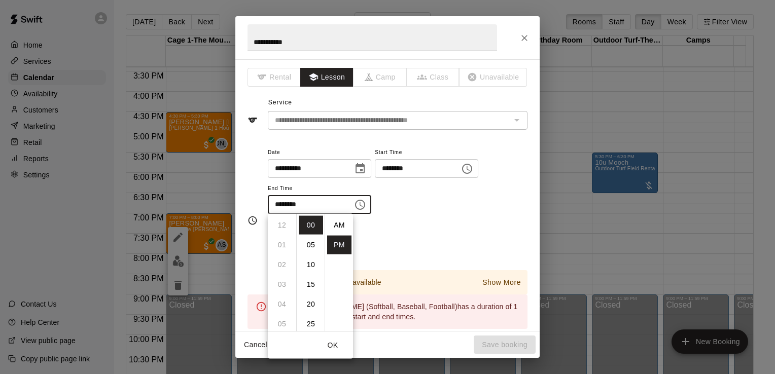
scroll to position [18, 0]
click at [282, 259] on li "07" at bounding box center [282, 258] width 24 height 19
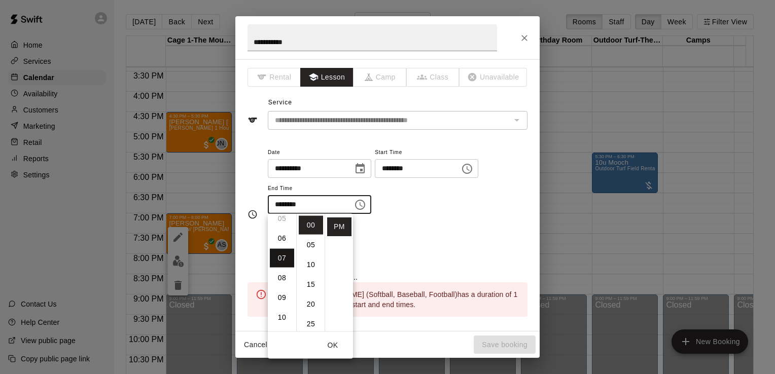
scroll to position [138, 0]
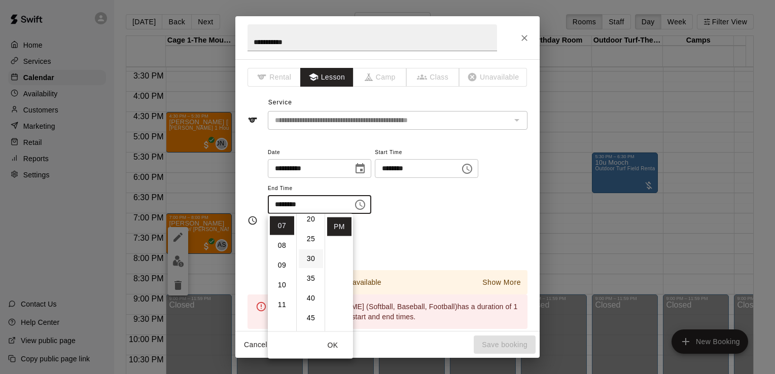
click at [313, 260] on li "30" at bounding box center [311, 258] width 24 height 19
type input "********"
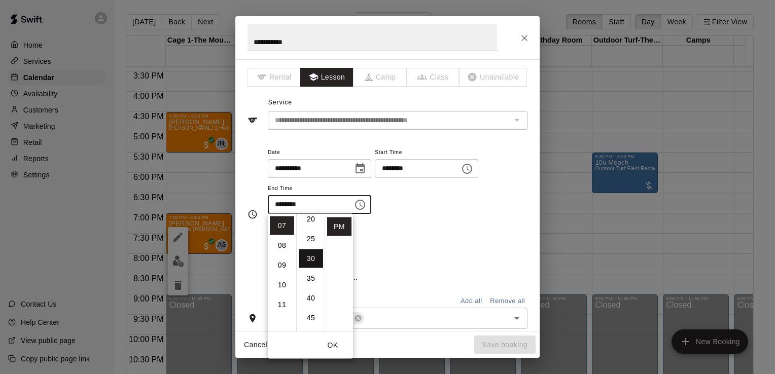
scroll to position [119, 0]
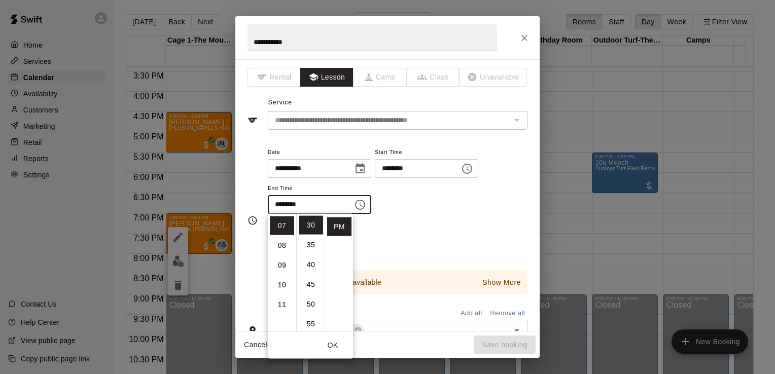
click at [414, 229] on div "Repeats No Yes" at bounding box center [398, 240] width 260 height 32
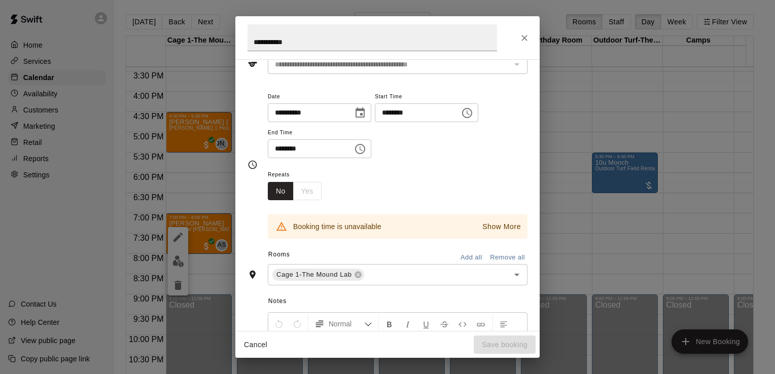
scroll to position [79, 0]
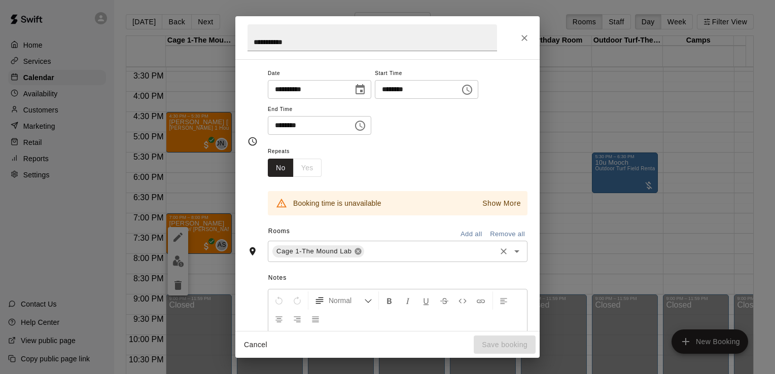
click at [356, 251] on icon at bounding box center [358, 251] width 8 height 8
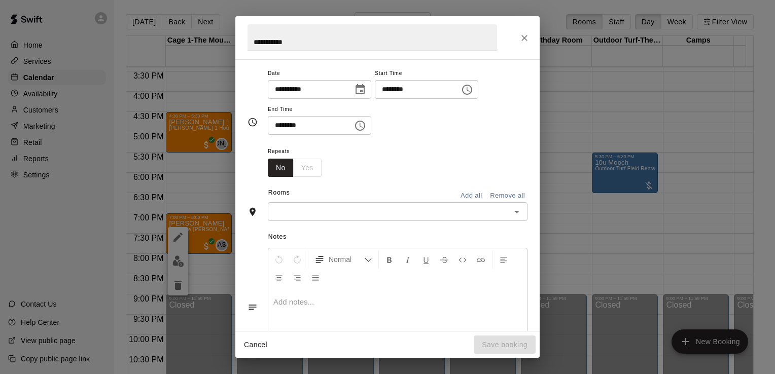
click at [327, 213] on input "text" at bounding box center [389, 211] width 237 height 13
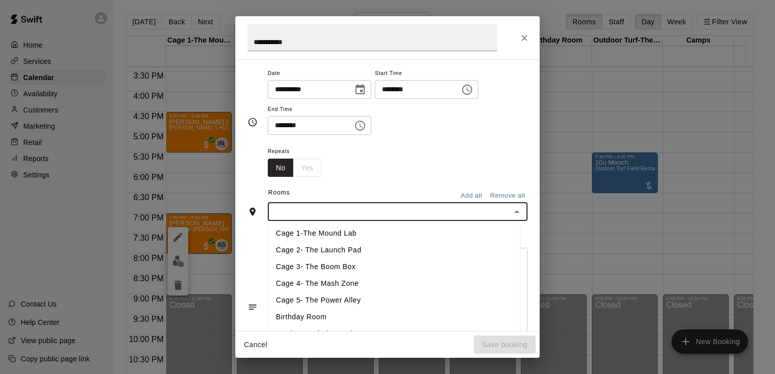
click at [329, 250] on li "Cage 2- The Launch Pad" at bounding box center [394, 250] width 252 height 17
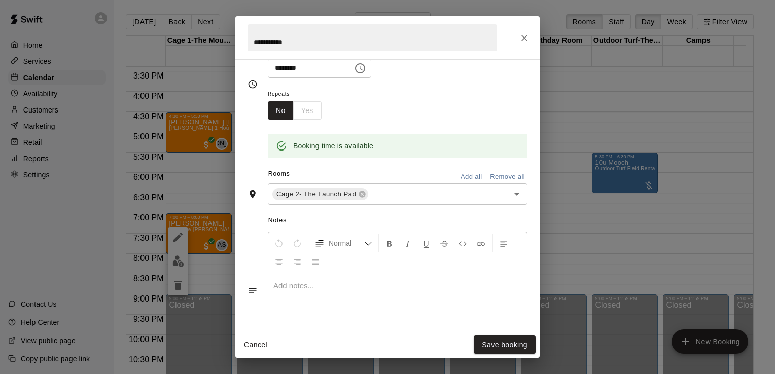
scroll to position [160, 0]
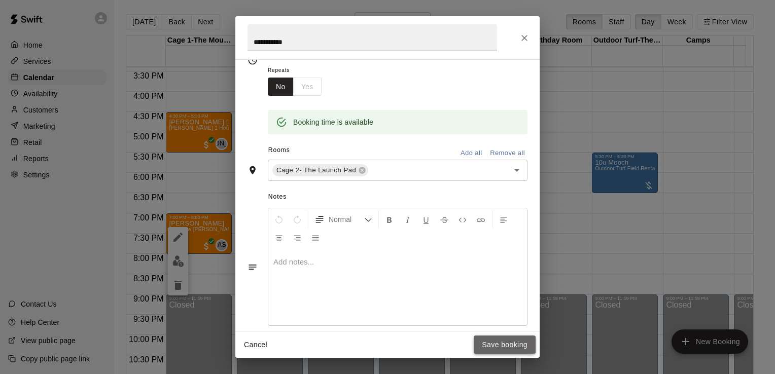
click at [493, 345] on button "Save booking" at bounding box center [505, 345] width 62 height 19
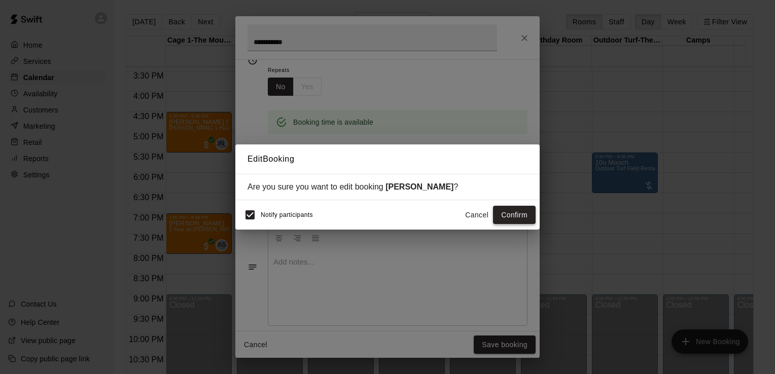
click at [507, 211] on button "Confirm" at bounding box center [514, 215] width 43 height 19
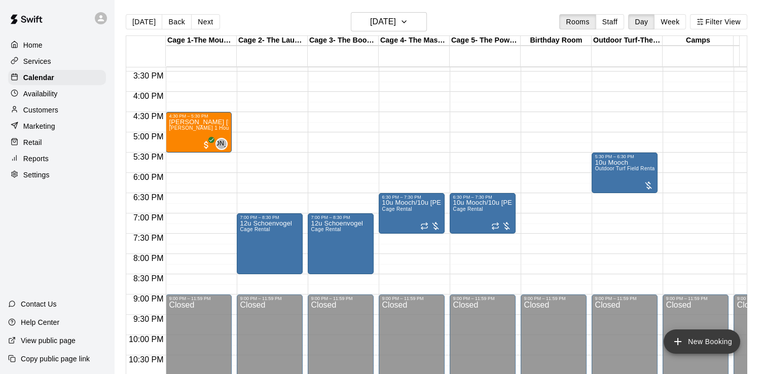
click at [708, 345] on button "New Booking" at bounding box center [702, 342] width 77 height 24
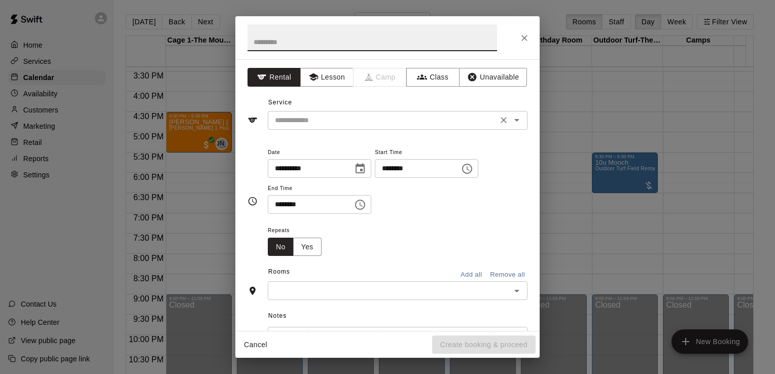
click at [326, 123] on input "text" at bounding box center [383, 120] width 224 height 13
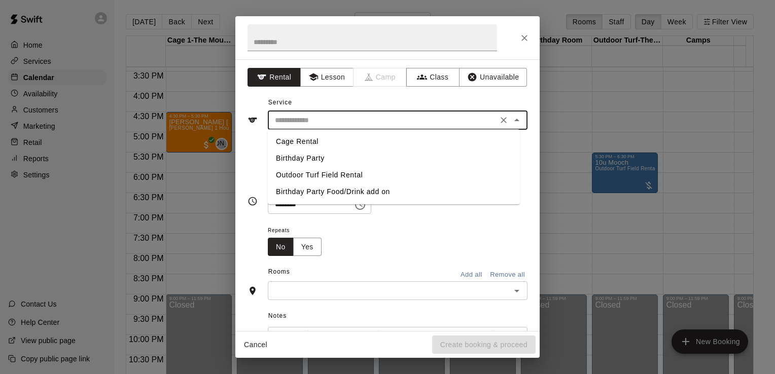
click at [343, 173] on li "Outdoor Turf Field Rental" at bounding box center [394, 175] width 252 height 17
type input "**********"
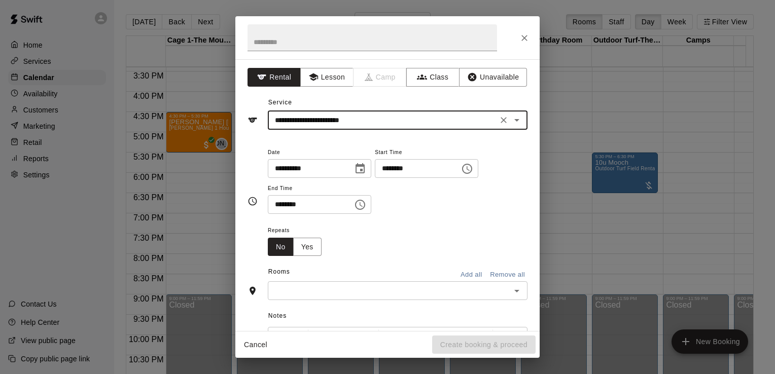
click at [366, 169] on icon "Choose date, selected date is Aug 20, 2025" at bounding box center [360, 169] width 12 height 12
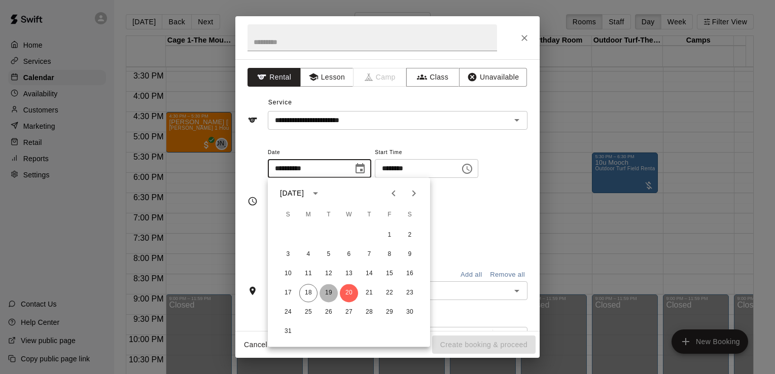
click at [331, 291] on button "19" at bounding box center [328, 293] width 18 height 18
type input "**********"
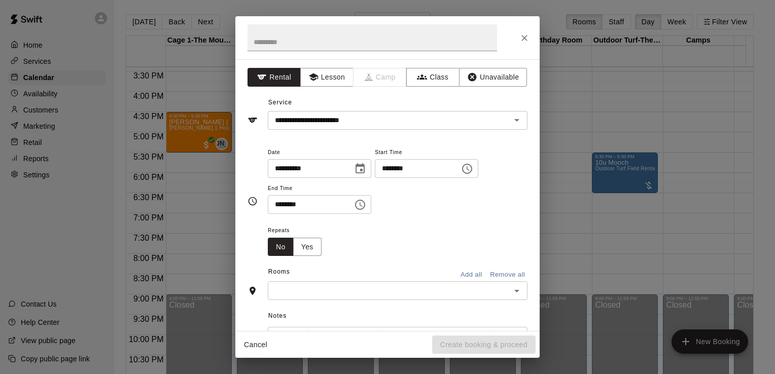
click at [473, 165] on icon "Choose time, selected time is 8:00 AM" at bounding box center [467, 169] width 12 height 12
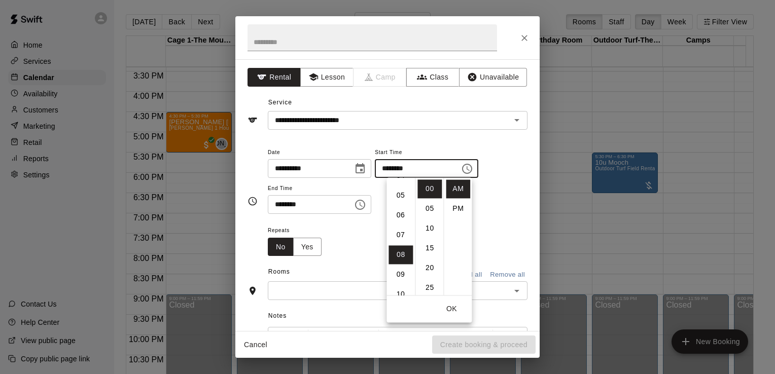
scroll to position [72, 0]
click at [402, 231] on li "06" at bounding box center [400, 235] width 24 height 19
click at [432, 250] on li "30" at bounding box center [429, 249] width 24 height 19
click at [456, 212] on li "PM" at bounding box center [458, 208] width 24 height 19
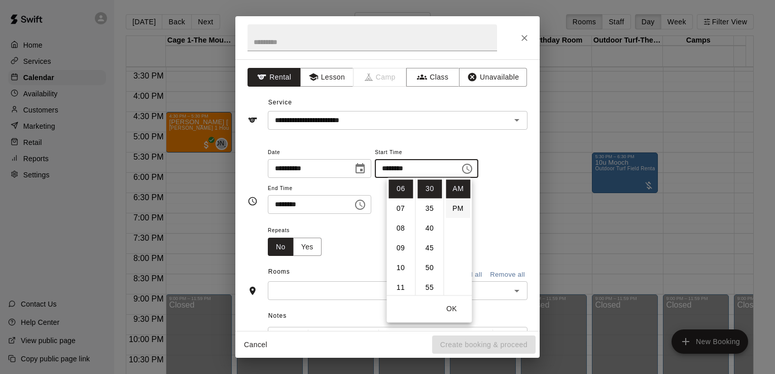
type input "********"
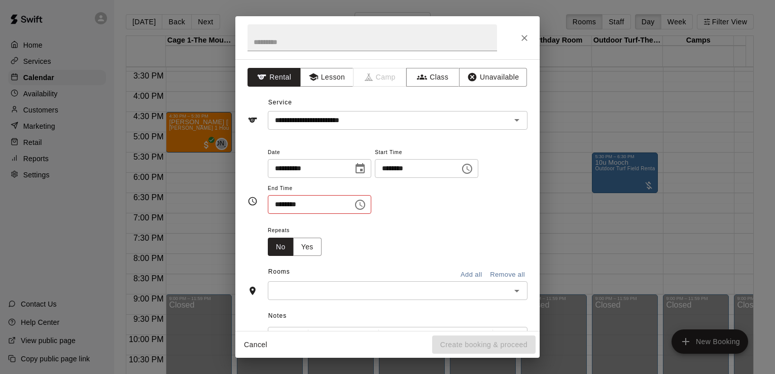
scroll to position [18, 0]
click at [366, 204] on icon "Choose time, selected time is 8:30 AM" at bounding box center [360, 205] width 12 height 12
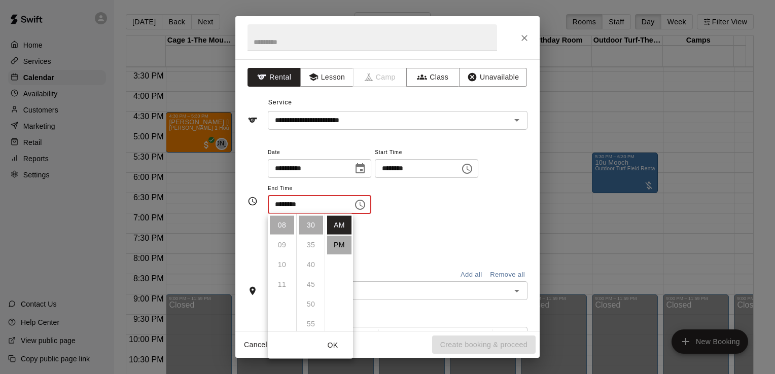
click at [340, 243] on li "PM" at bounding box center [339, 245] width 24 height 19
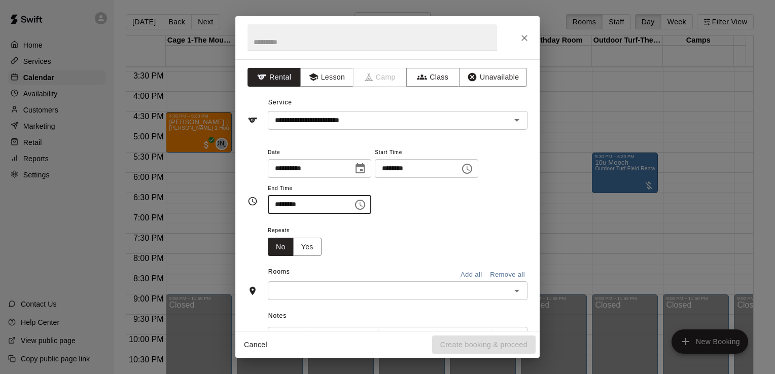
drag, startPoint x: 293, startPoint y: 205, endPoint x: 267, endPoint y: 204, distance: 25.9
click at [267, 204] on div "**********" at bounding box center [387, 201] width 280 height 111
type input "********"
click at [302, 288] on input "text" at bounding box center [389, 290] width 237 height 13
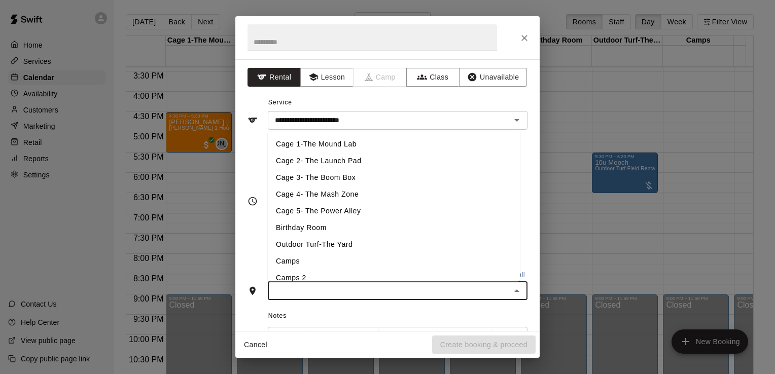
click at [310, 246] on li "Outdoor Turf-The Yard" at bounding box center [394, 244] width 252 height 17
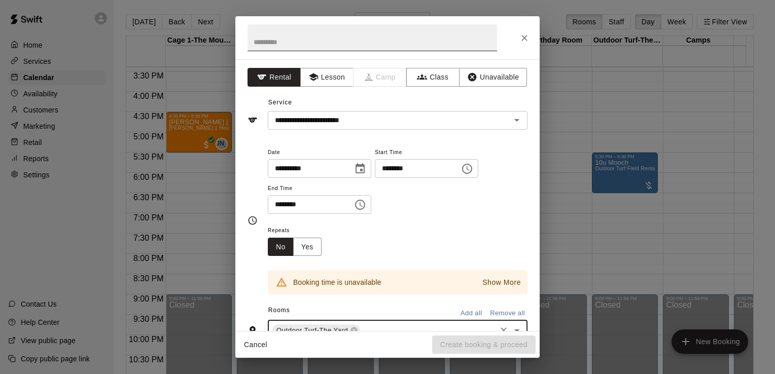
click at [294, 45] on input "text" at bounding box center [371, 37] width 249 height 27
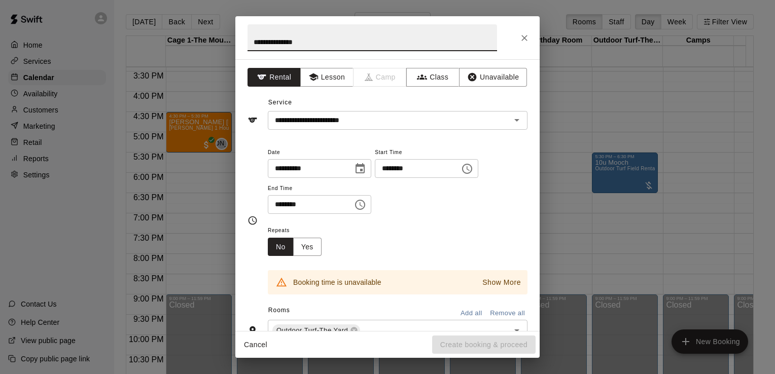
type input "**********"
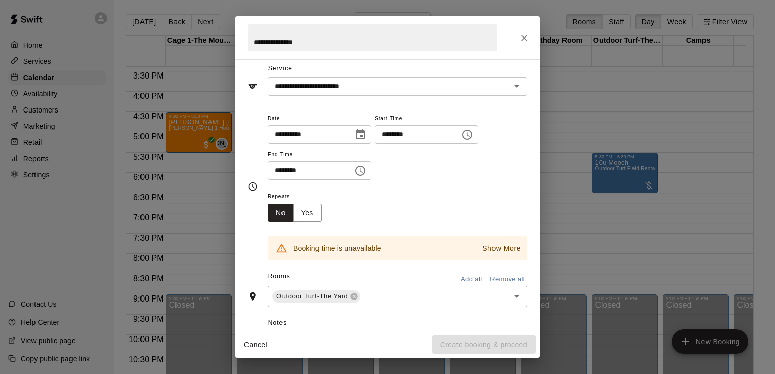
scroll to position [34, 0]
click at [353, 294] on icon at bounding box center [354, 296] width 7 height 7
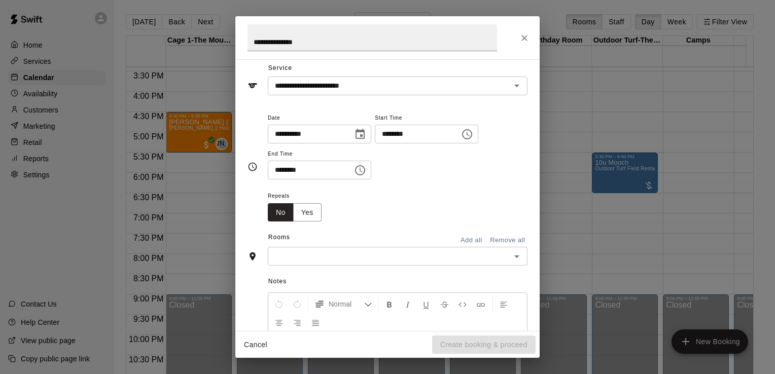
click at [324, 255] on input "text" at bounding box center [389, 256] width 237 height 13
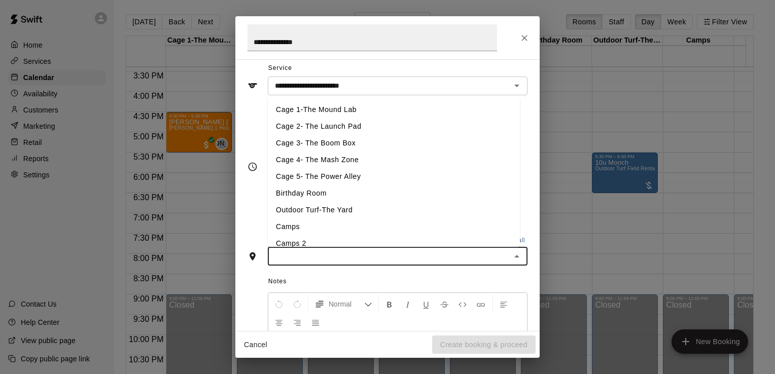
click at [314, 212] on li "Outdoor Turf-The Yard" at bounding box center [394, 210] width 252 height 17
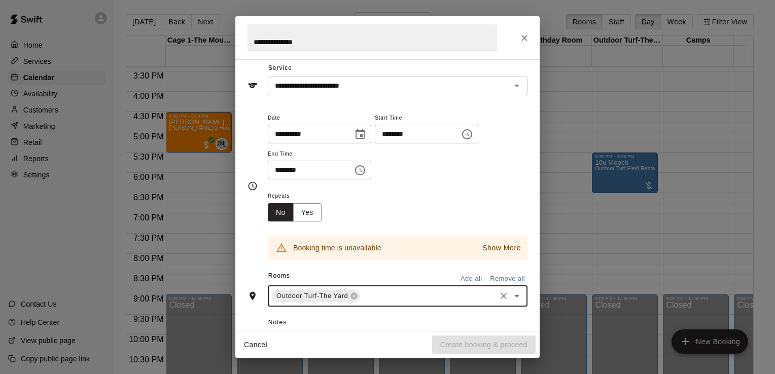
click at [366, 135] on icon "Choose date, selected date is Aug 19, 2025" at bounding box center [360, 134] width 12 height 12
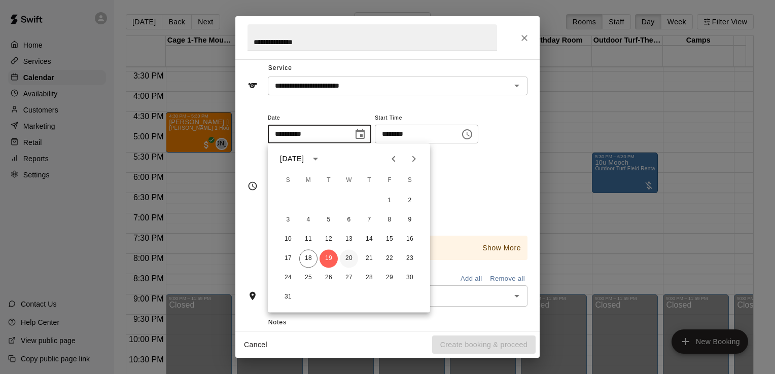
click at [347, 260] on button "20" at bounding box center [349, 258] width 18 height 18
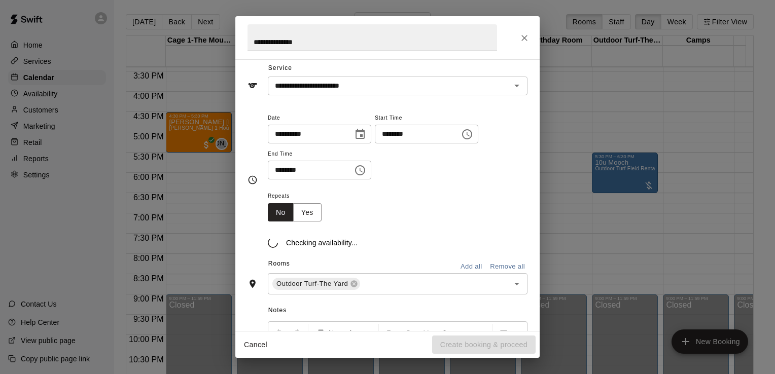
type input "**********"
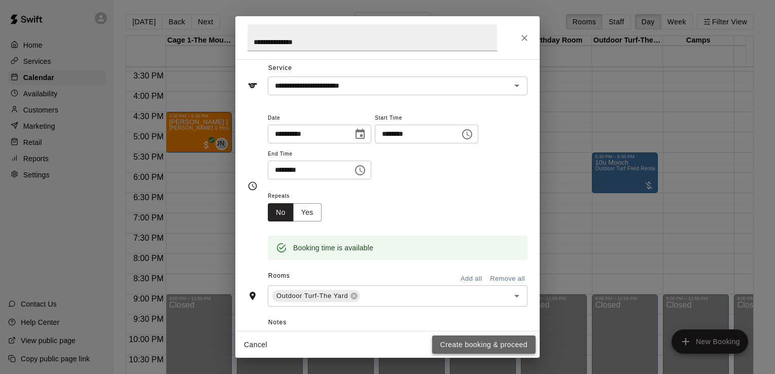
click at [478, 342] on button "Create booking & proceed" at bounding box center [483, 345] width 103 height 19
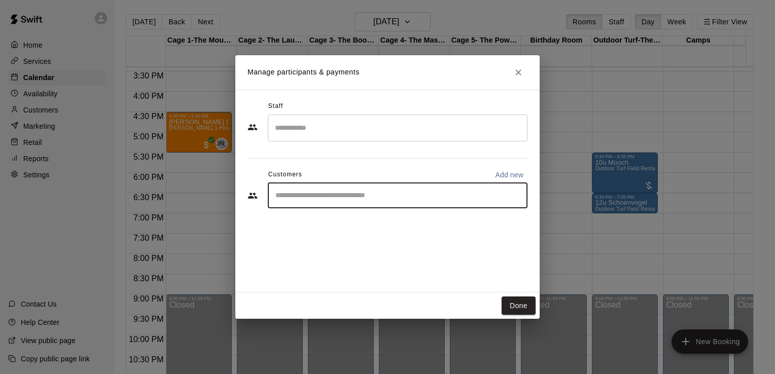
click at [326, 191] on input "Start typing to search customers..." at bounding box center [397, 196] width 250 height 10
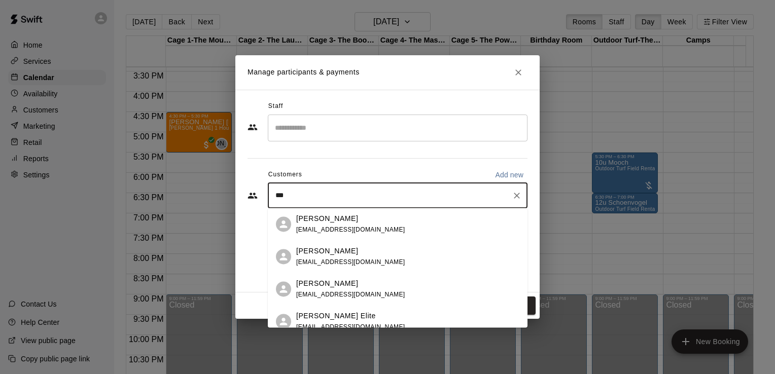
type input "****"
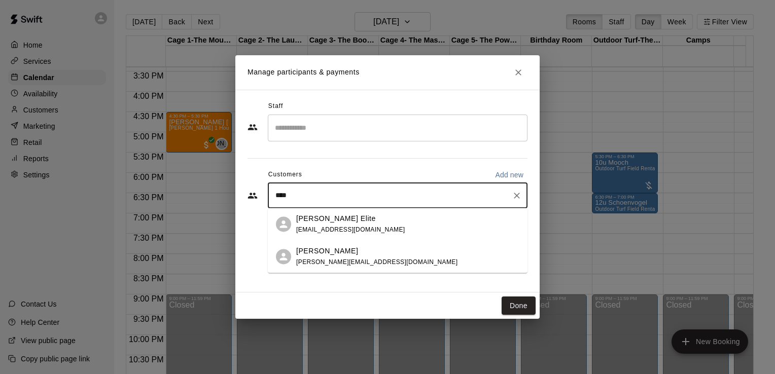
click at [318, 224] on p "[PERSON_NAME] Elite" at bounding box center [336, 218] width 80 height 11
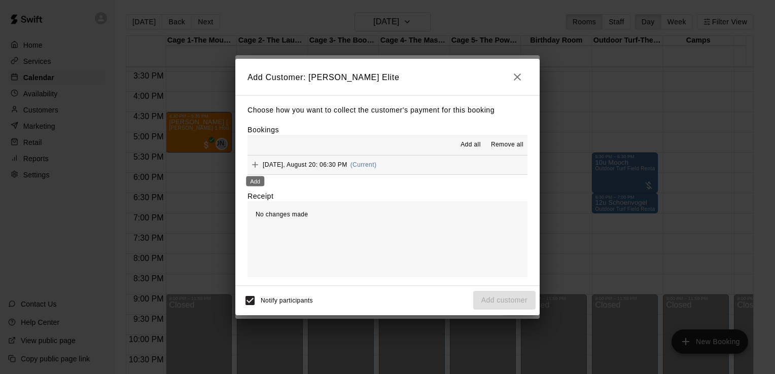
click at [255, 168] on icon "Add" at bounding box center [255, 165] width 6 height 6
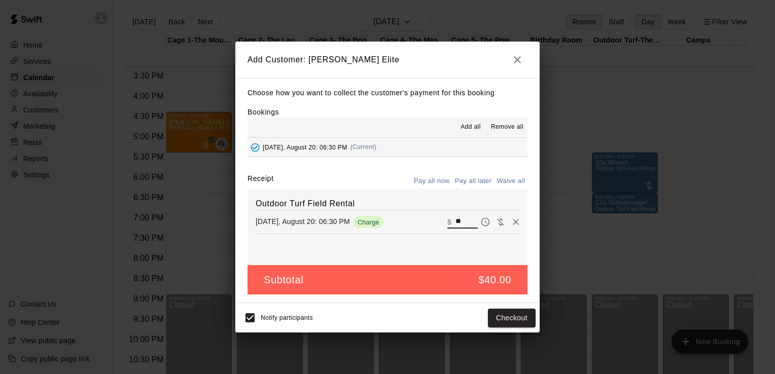
drag, startPoint x: 461, startPoint y: 221, endPoint x: 451, endPoint y: 221, distance: 10.2
click at [455, 221] on input "**" at bounding box center [466, 221] width 22 height 13
type input "**"
click at [504, 316] on button "Checkout" at bounding box center [512, 318] width 48 height 19
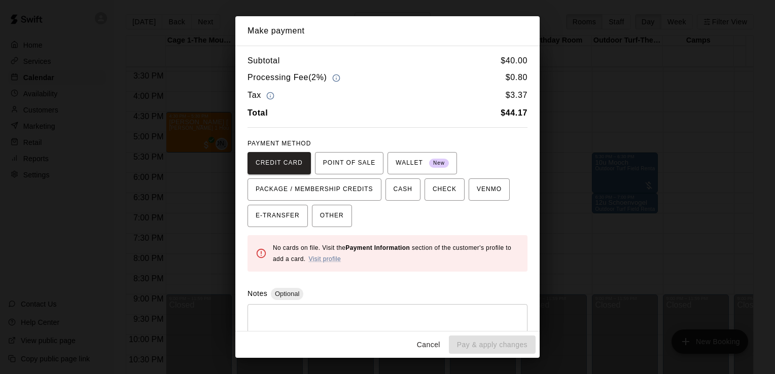
click at [431, 344] on button "Cancel" at bounding box center [428, 345] width 32 height 19
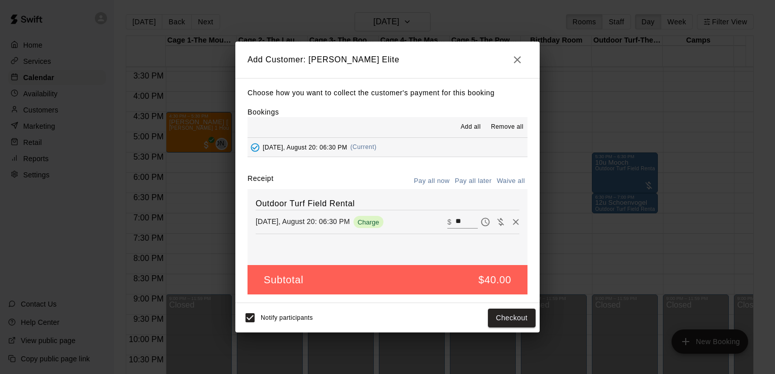
click at [466, 181] on button "Pay all later" at bounding box center [473, 181] width 42 height 16
click at [497, 317] on button "Add customer" at bounding box center [504, 318] width 62 height 19
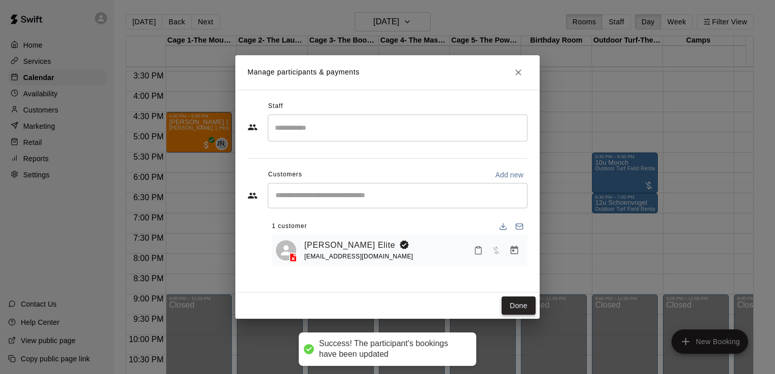
click at [523, 305] on button "Done" at bounding box center [518, 306] width 34 height 19
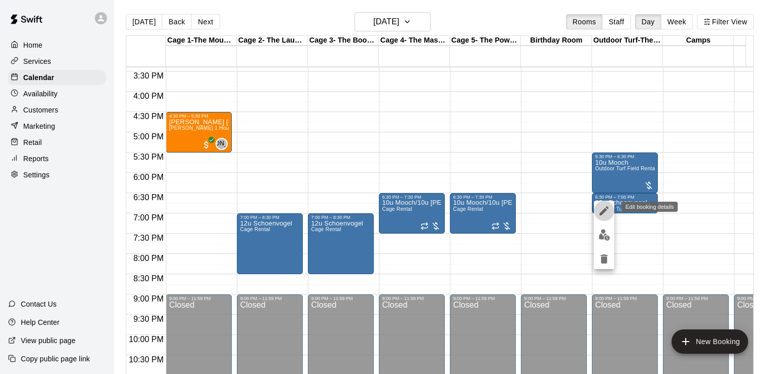
click at [603, 204] on button "edit" at bounding box center [604, 211] width 20 height 20
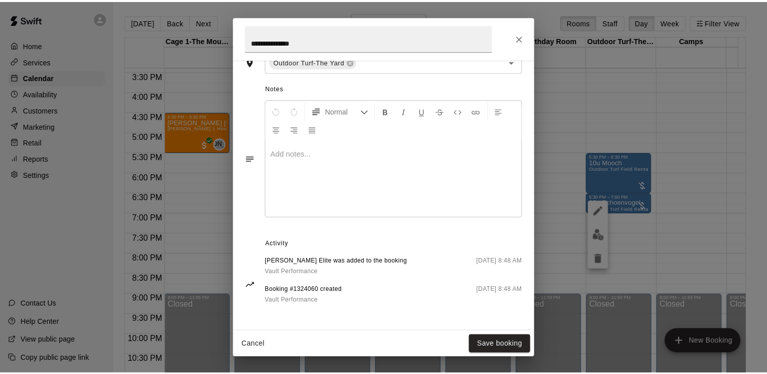
scroll to position [0, 0]
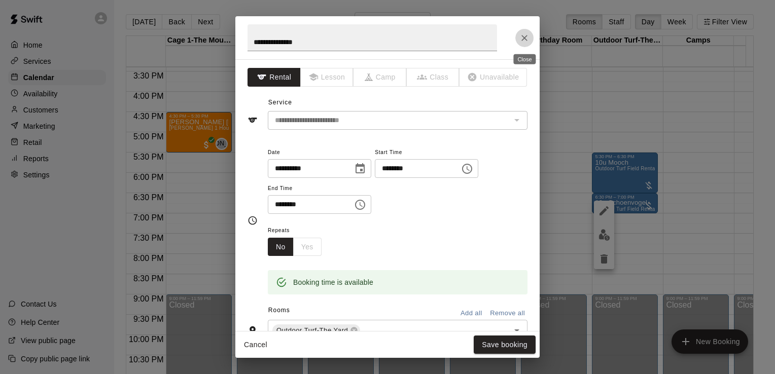
click at [524, 32] on button "Close" at bounding box center [524, 38] width 18 height 18
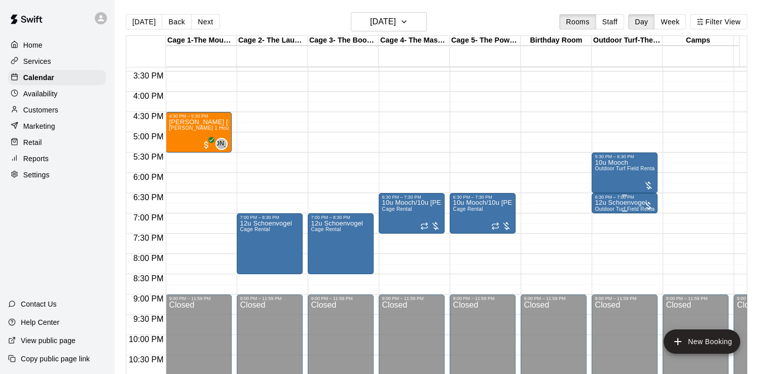
click at [621, 203] on p "12u Schoenvogel" at bounding box center [625, 203] width 60 height 0
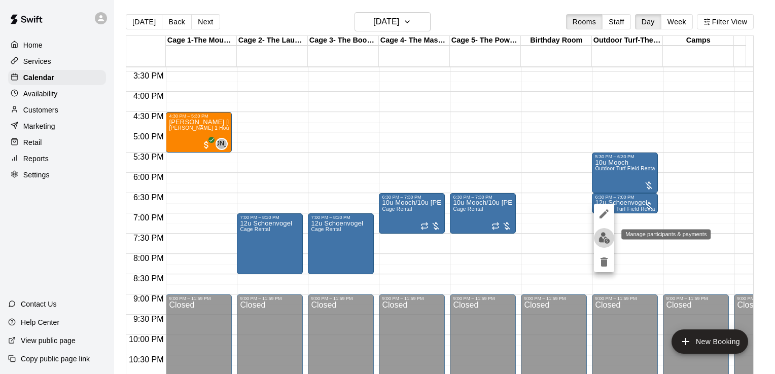
click at [607, 240] on img "edit" at bounding box center [604, 238] width 12 height 12
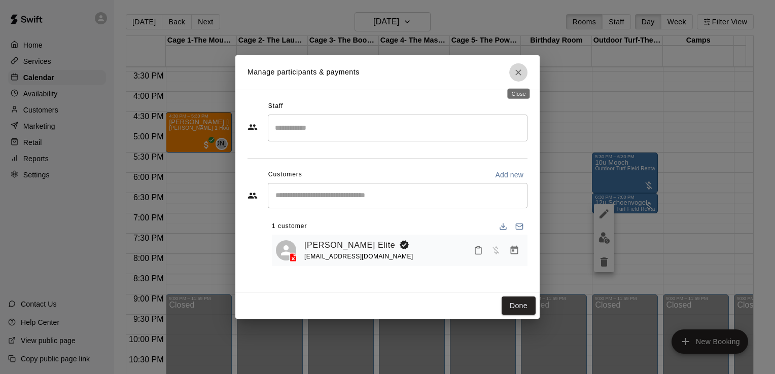
click at [520, 74] on icon "Close" at bounding box center [518, 72] width 10 height 10
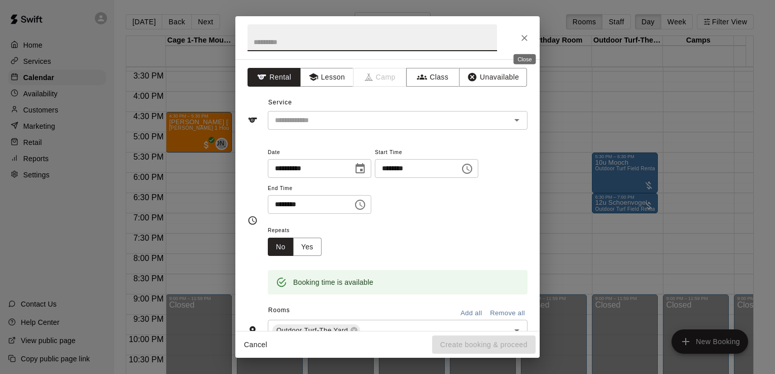
click at [526, 37] on icon "Close" at bounding box center [524, 38] width 10 height 10
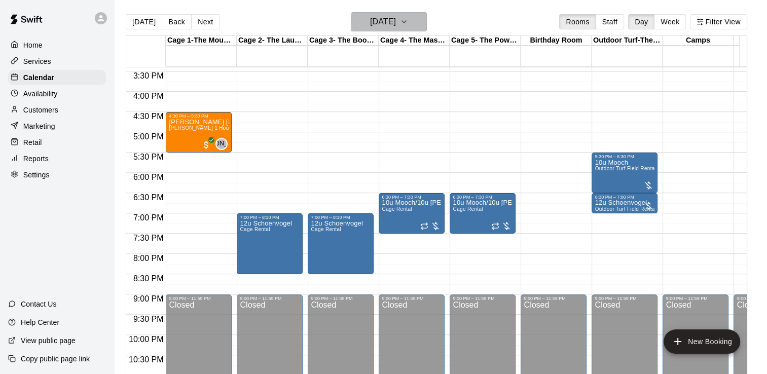
click at [408, 23] on icon "button" at bounding box center [404, 22] width 8 height 12
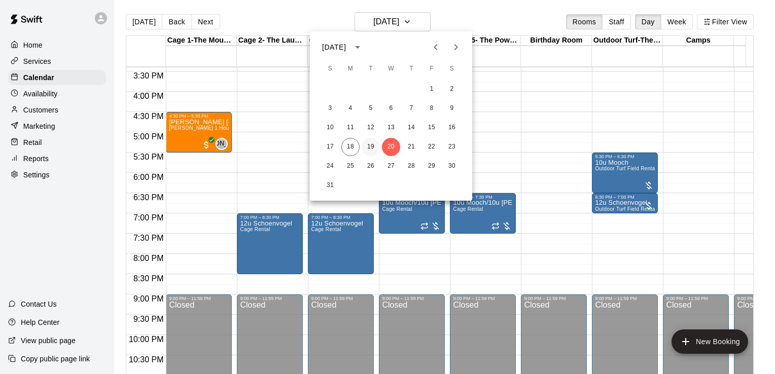
click at [370, 143] on button "19" at bounding box center [370, 147] width 18 height 18
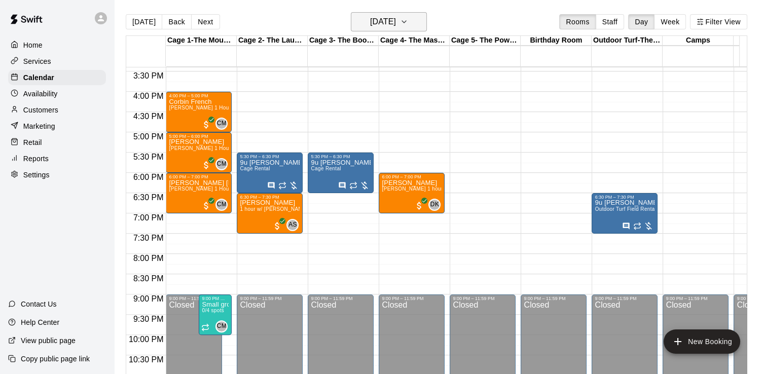
click at [426, 15] on button "[DATE]" at bounding box center [389, 21] width 76 height 19
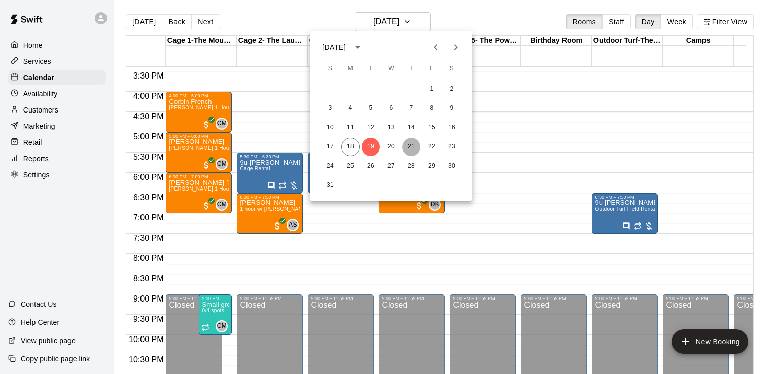
click at [412, 145] on button "21" at bounding box center [411, 147] width 18 height 18
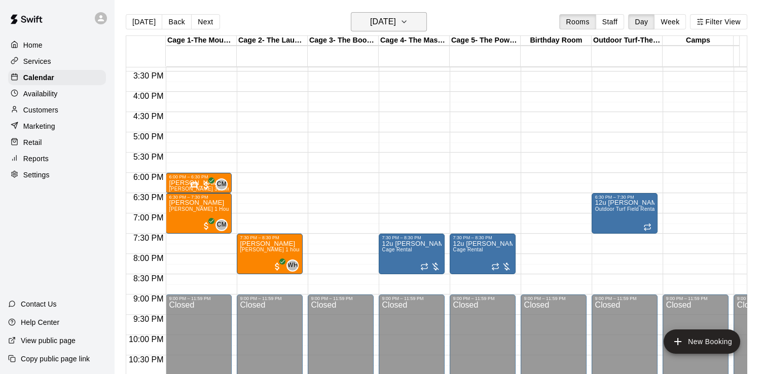
click at [408, 24] on icon "button" at bounding box center [404, 22] width 8 height 12
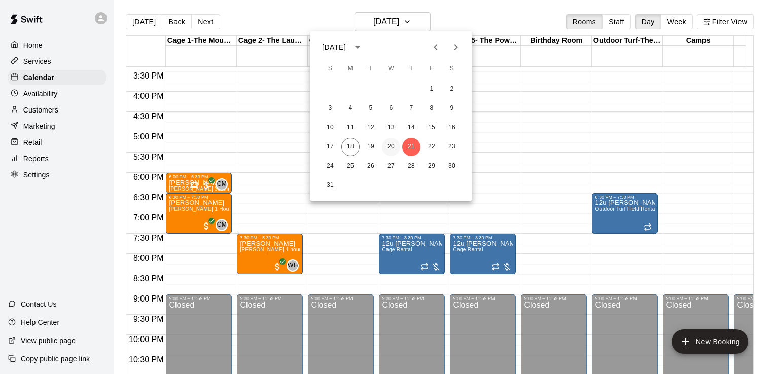
click at [392, 142] on button "20" at bounding box center [391, 147] width 18 height 18
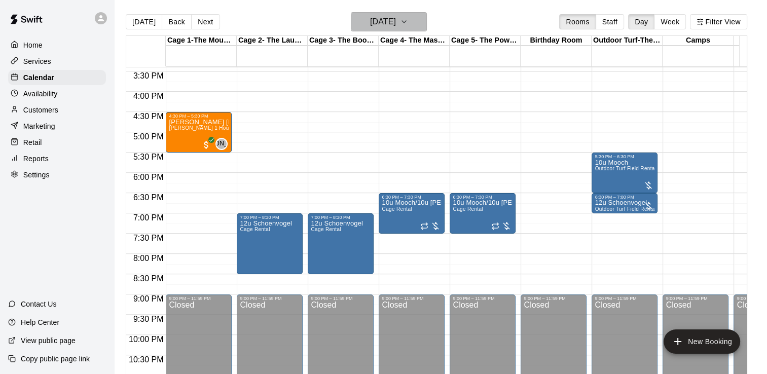
click at [408, 19] on icon "button" at bounding box center [404, 22] width 8 height 12
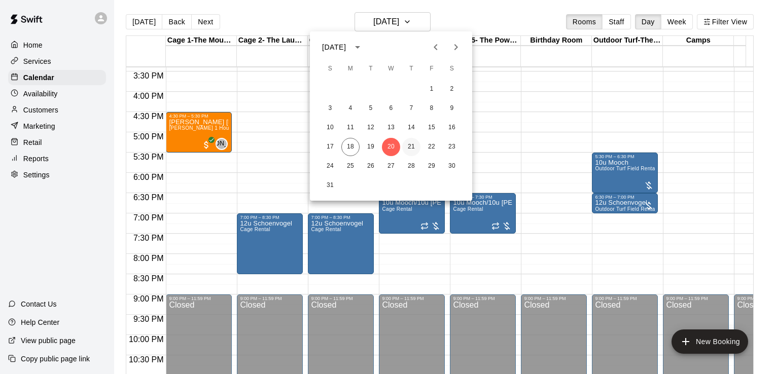
click at [411, 146] on button "21" at bounding box center [411, 147] width 18 height 18
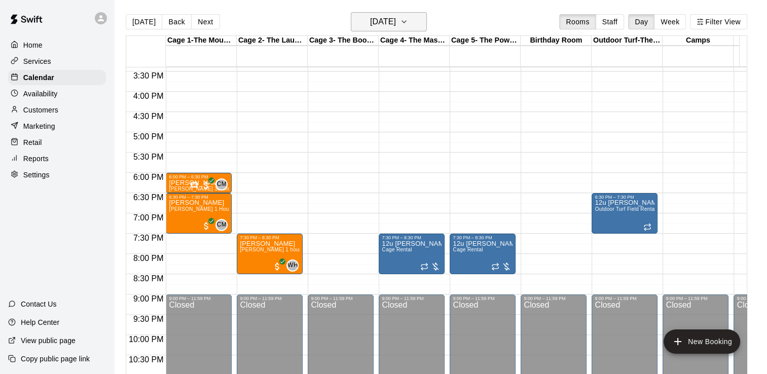
click at [427, 19] on button "[DATE]" at bounding box center [389, 21] width 76 height 19
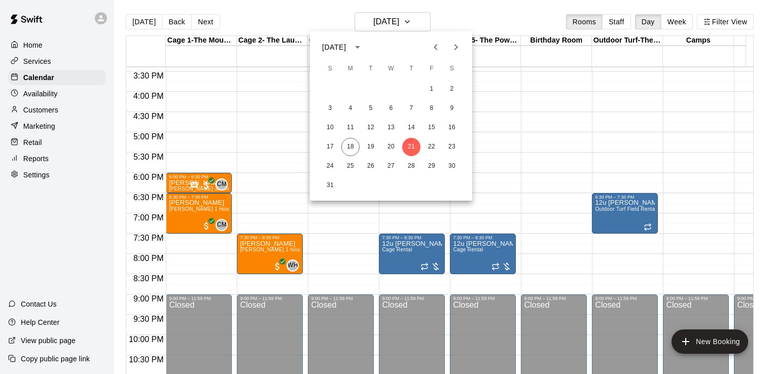
click at [547, 125] on div at bounding box center [387, 187] width 775 height 374
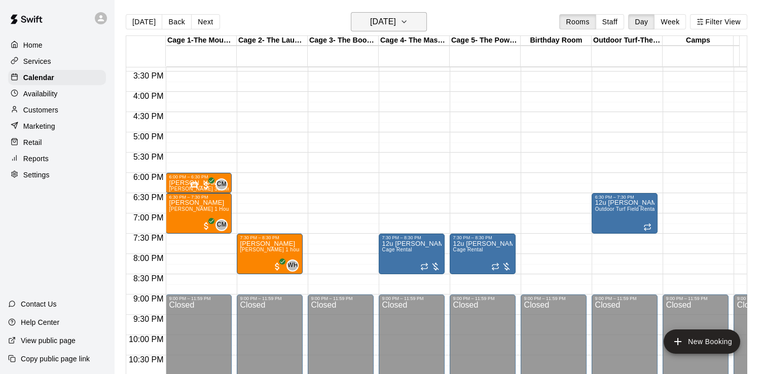
click at [396, 23] on h6 "[DATE]" at bounding box center [383, 22] width 26 height 14
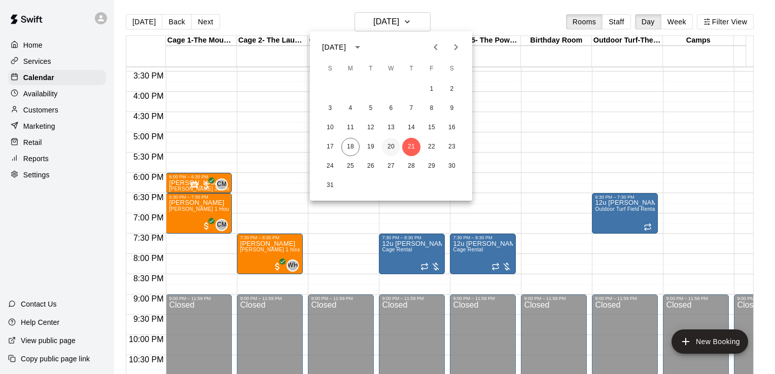
click at [390, 142] on button "20" at bounding box center [391, 147] width 18 height 18
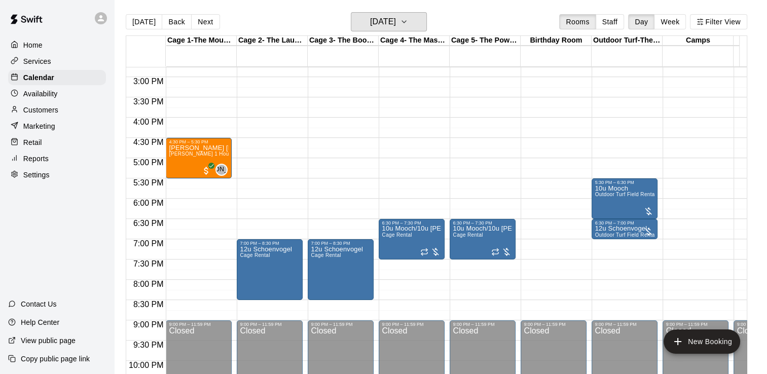
scroll to position [598, 0]
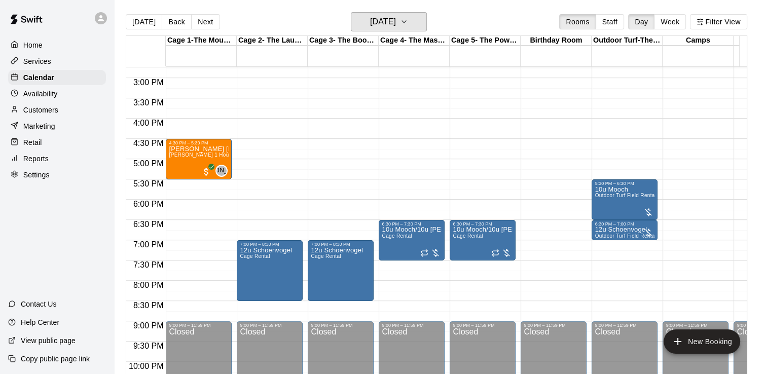
click at [351, 12] on button "[DATE]" at bounding box center [389, 21] width 76 height 19
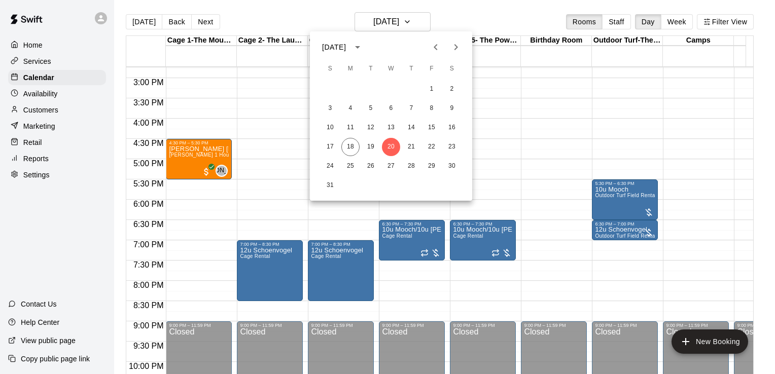
click at [561, 138] on div at bounding box center [387, 187] width 775 height 374
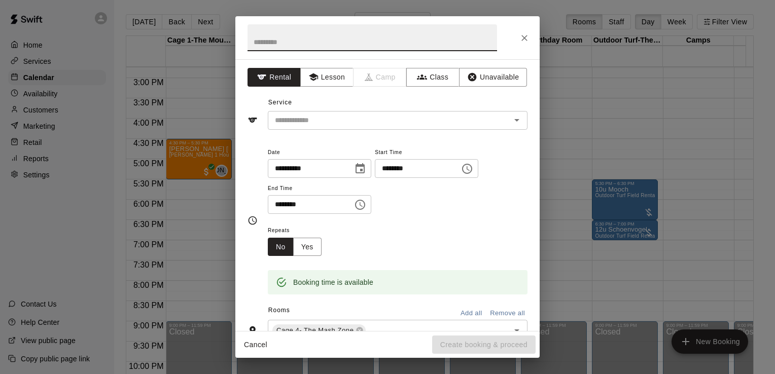
click at [524, 38] on icon "Close" at bounding box center [524, 38] width 6 height 6
